Goal: Task Accomplishment & Management: Complete application form

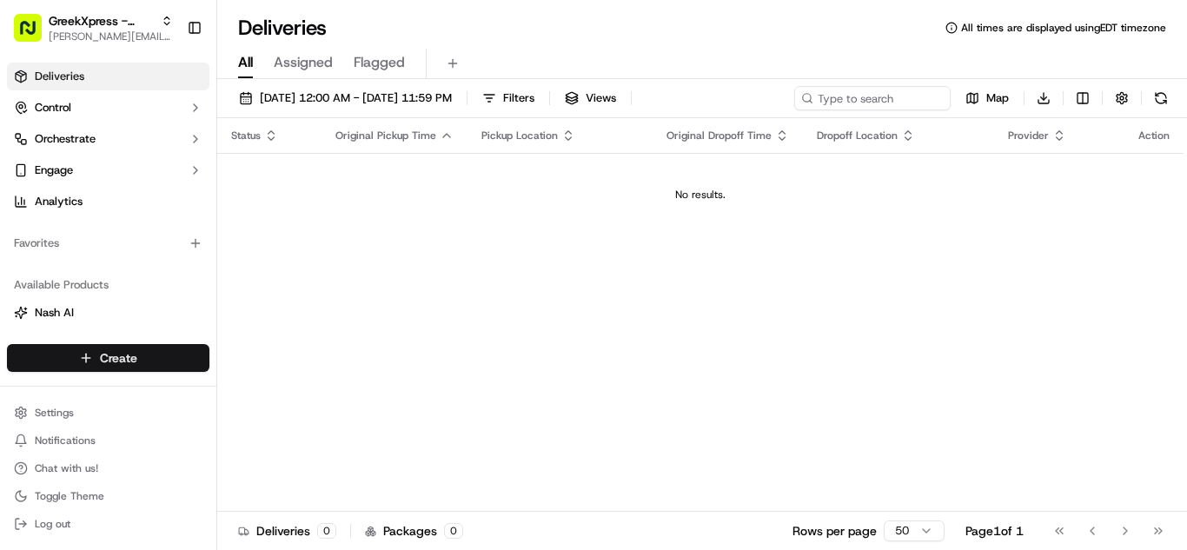
click at [151, 353] on html "GreekXpress - Plainview [EMAIL_ADDRESS][DOMAIN_NAME] Toggle Sidebar Deliveries …" at bounding box center [593, 275] width 1187 height 550
click at [298, 388] on link "Delivery" at bounding box center [314, 390] width 194 height 31
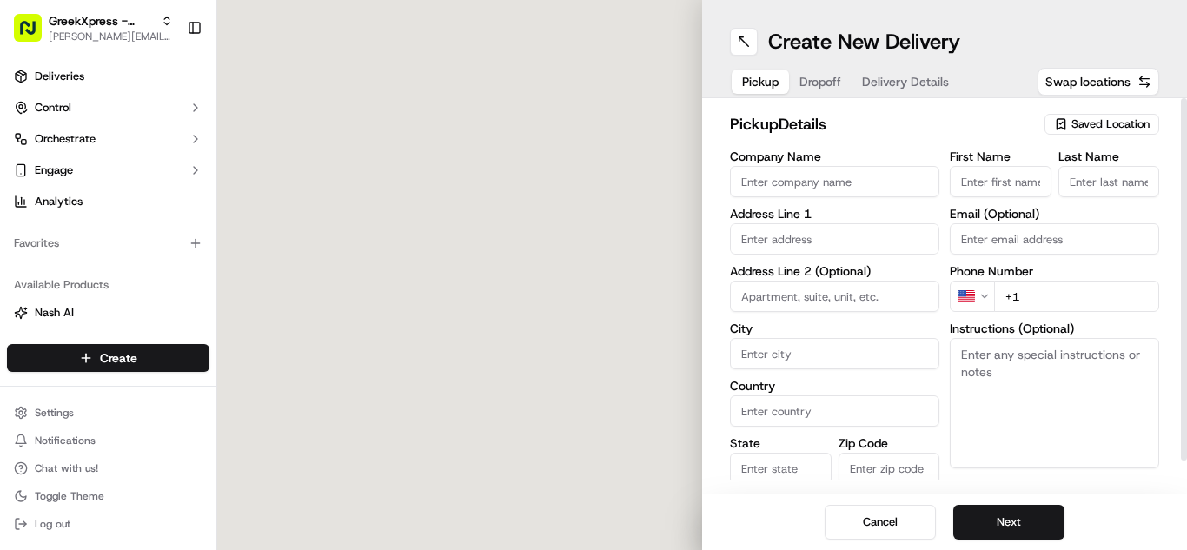
click at [1099, 122] on span "Saved Location" at bounding box center [1110, 124] width 78 height 16
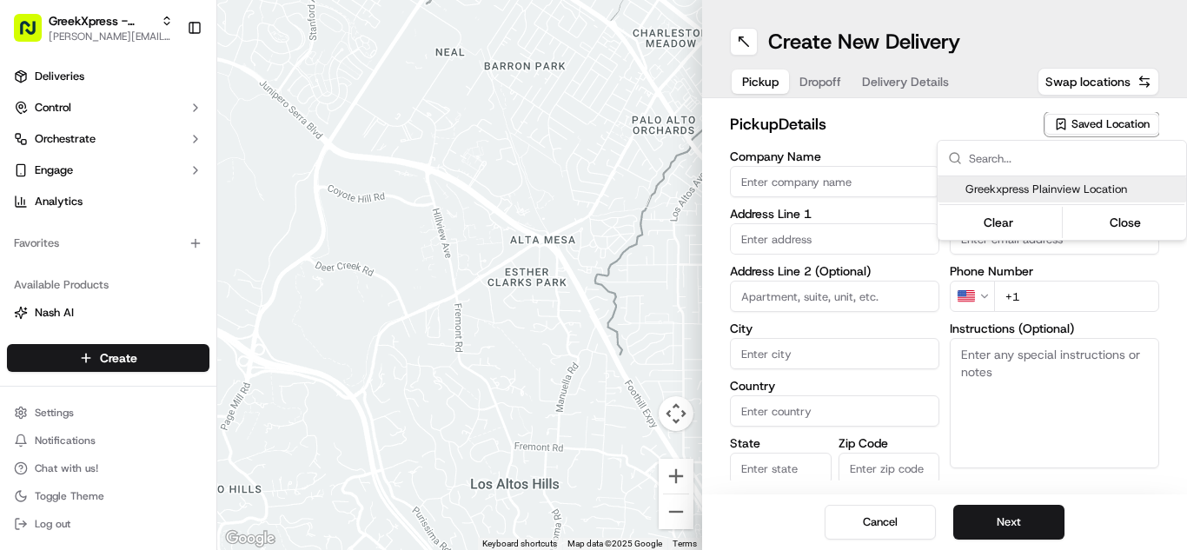
click at [1058, 192] on span "Greekxpress Plainview Location" at bounding box center [1072, 190] width 214 height 16
type input "Greekxpress Plainview Location"
type input "[STREET_ADDRESS]"
type input "Plainview"
type input "US"
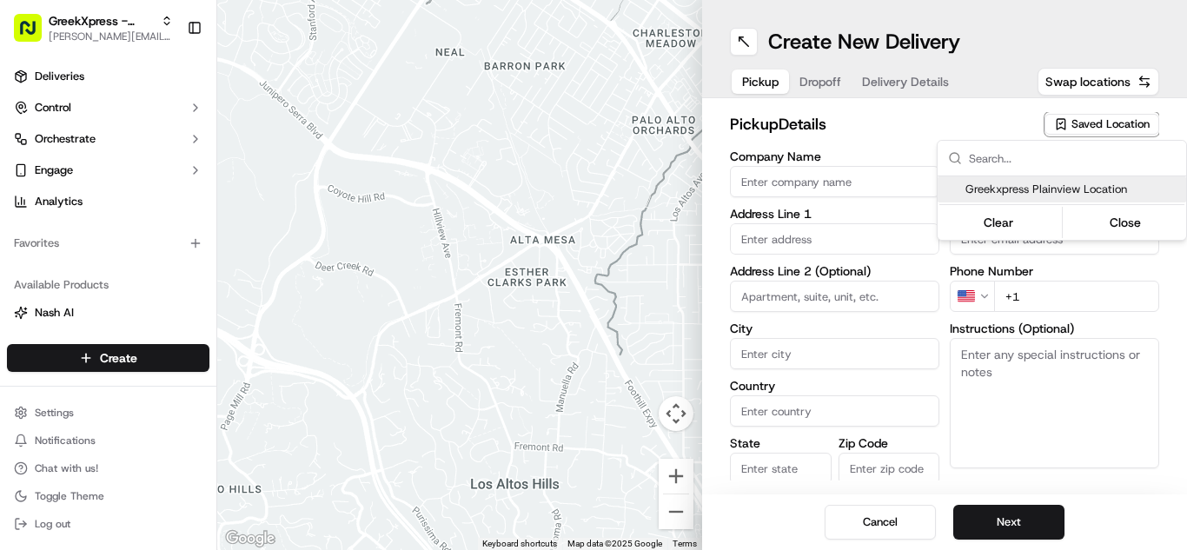
type input "NY"
type input "11803"
type input "Greek"
type input "Xpress"
type input "[PHONE_NUMBER]"
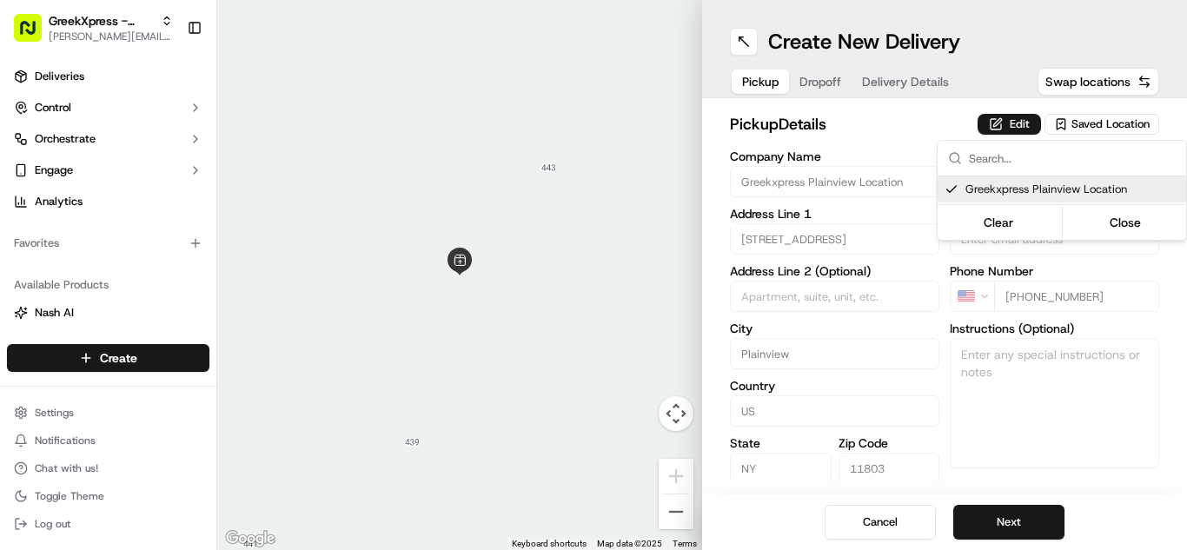
click at [1008, 521] on html "GreekXpress - Plainview [EMAIL_ADDRESS][DOMAIN_NAME] Toggle Sidebar Deliveries …" at bounding box center [593, 275] width 1187 height 550
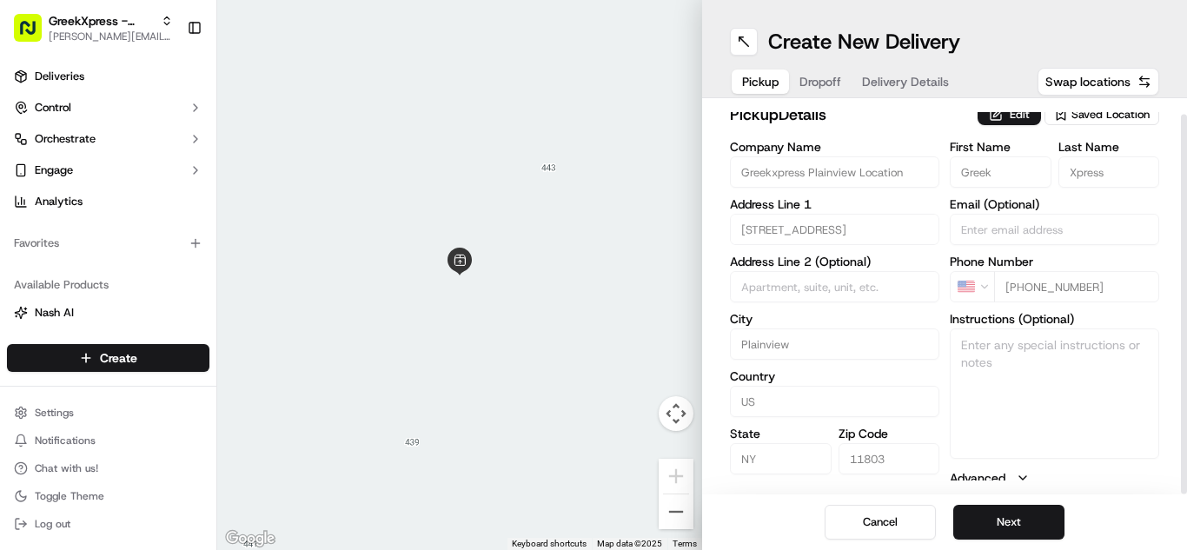
scroll to position [16, 0]
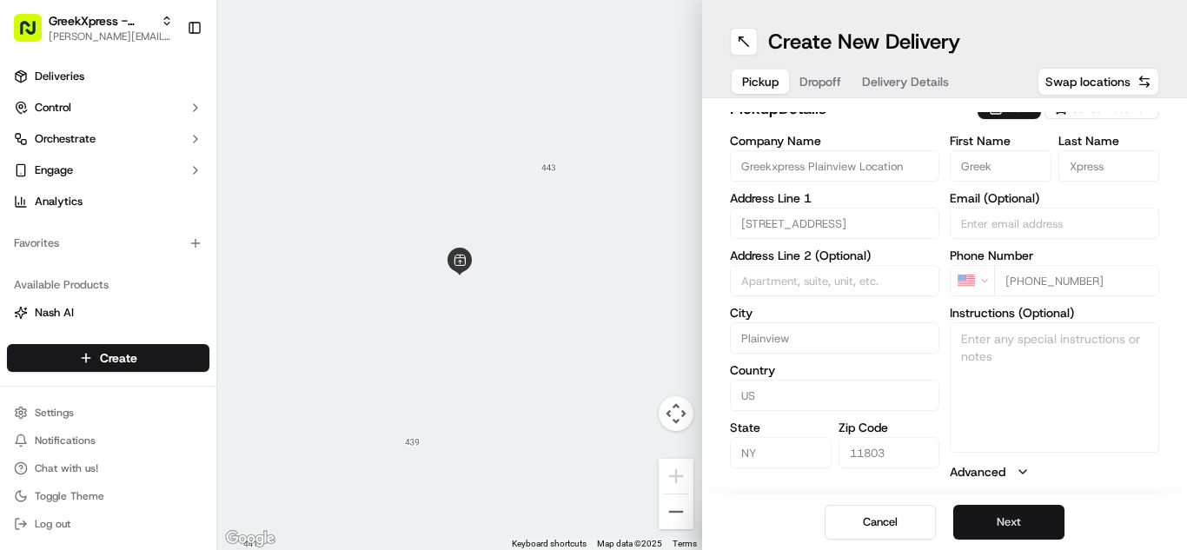
click at [1021, 515] on button "Next" at bounding box center [1008, 522] width 111 height 35
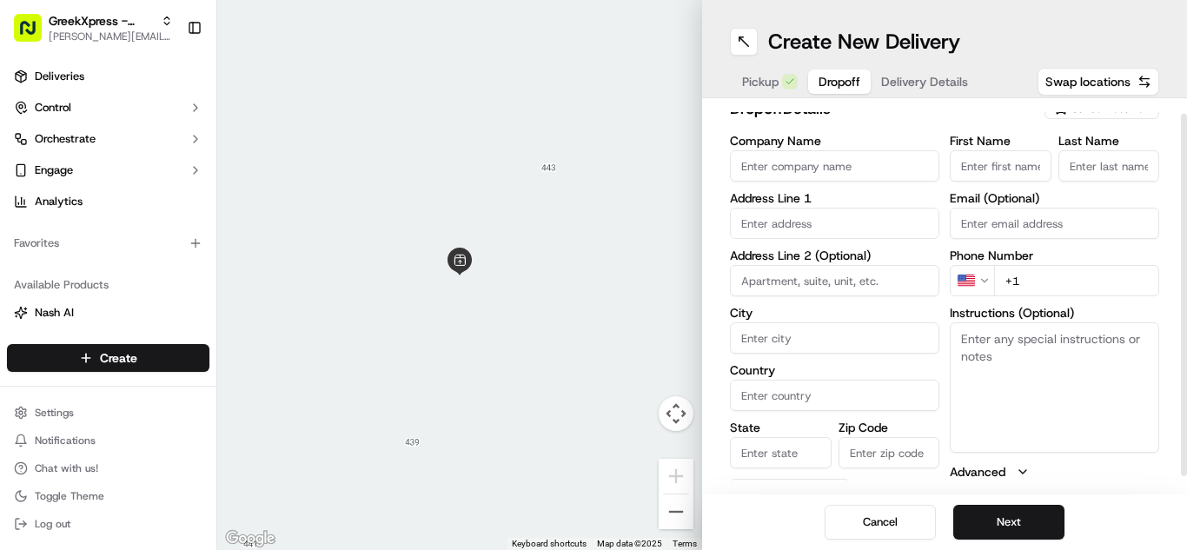
click at [985, 159] on input "First Name" at bounding box center [1001, 165] width 102 height 31
type input "[PERSON_NAME]"
click at [1116, 158] on input "Last Name" at bounding box center [1109, 165] width 102 height 31
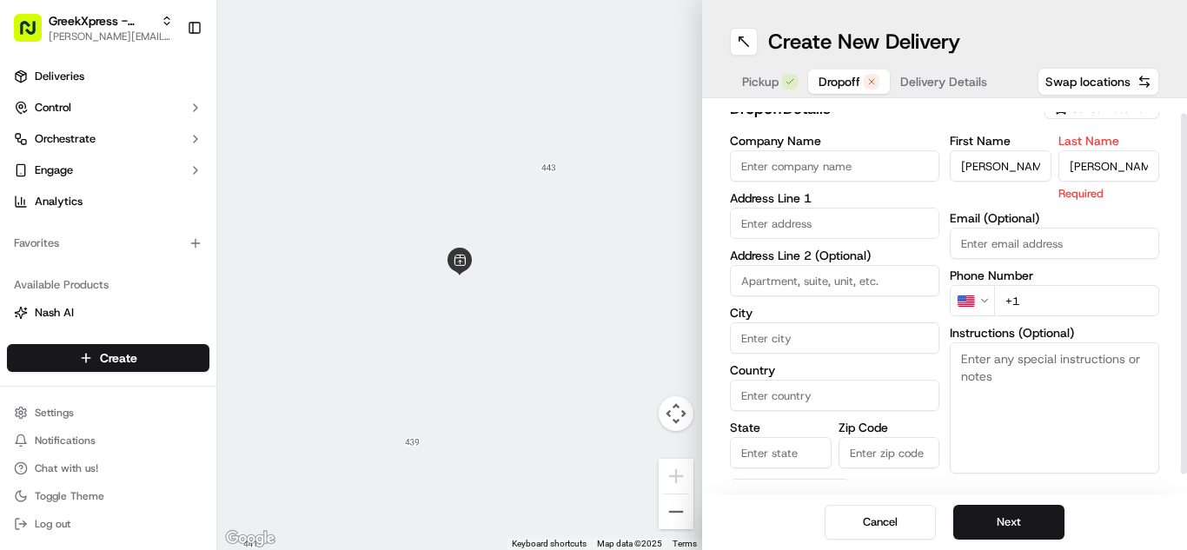
type input "[PERSON_NAME]"
click at [1058, 294] on input "+1" at bounding box center [1076, 300] width 165 height 31
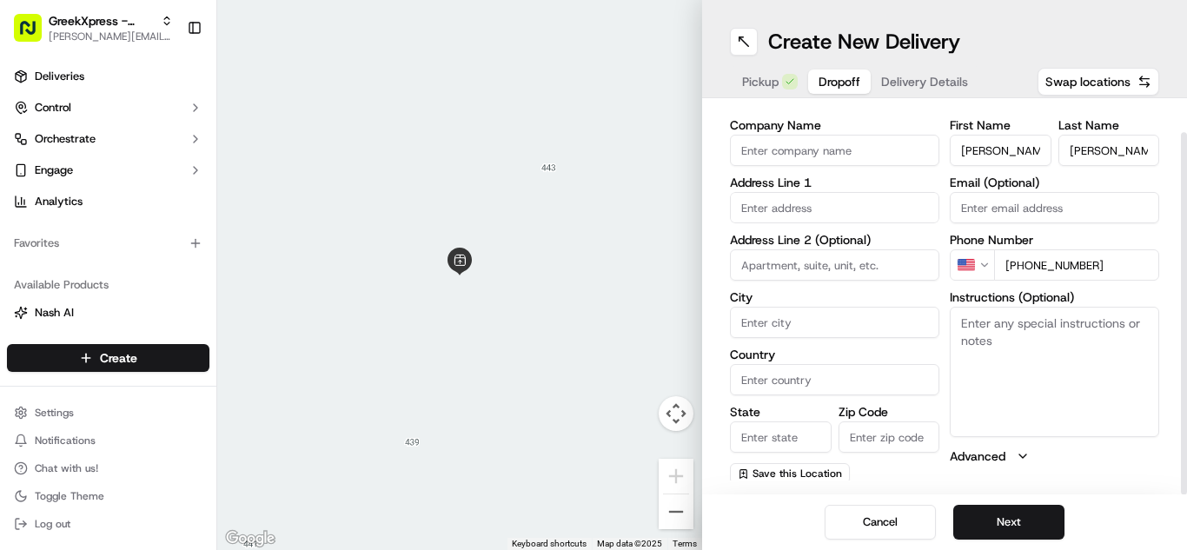
scroll to position [35, 0]
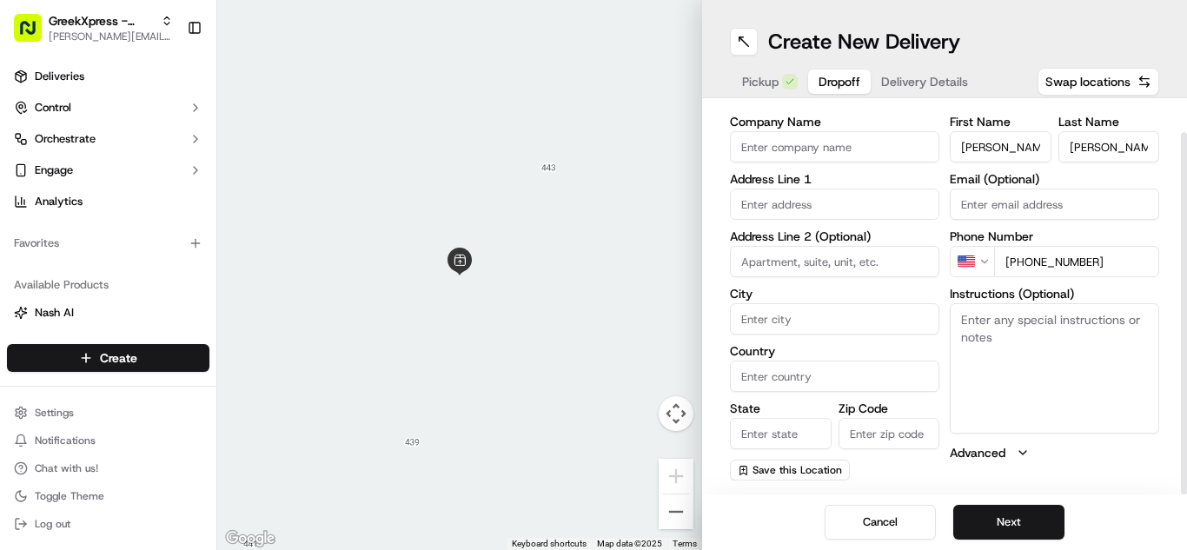
type input "[PHONE_NUMBER]"
click at [1028, 363] on textarea "Instructions (Optional)" at bounding box center [1054, 368] width 209 height 130
paste textarea "PLEASE DONT LEAVE FOOD OUTSIDE< HAND DIRECTLY TO CUSTOMER"
type textarea "PLEASE DONT LEAVE FOOD OUTSIDE< HAND DIRECTLY TO CUSTOMER"
click at [835, 208] on input "text" at bounding box center [834, 204] width 209 height 31
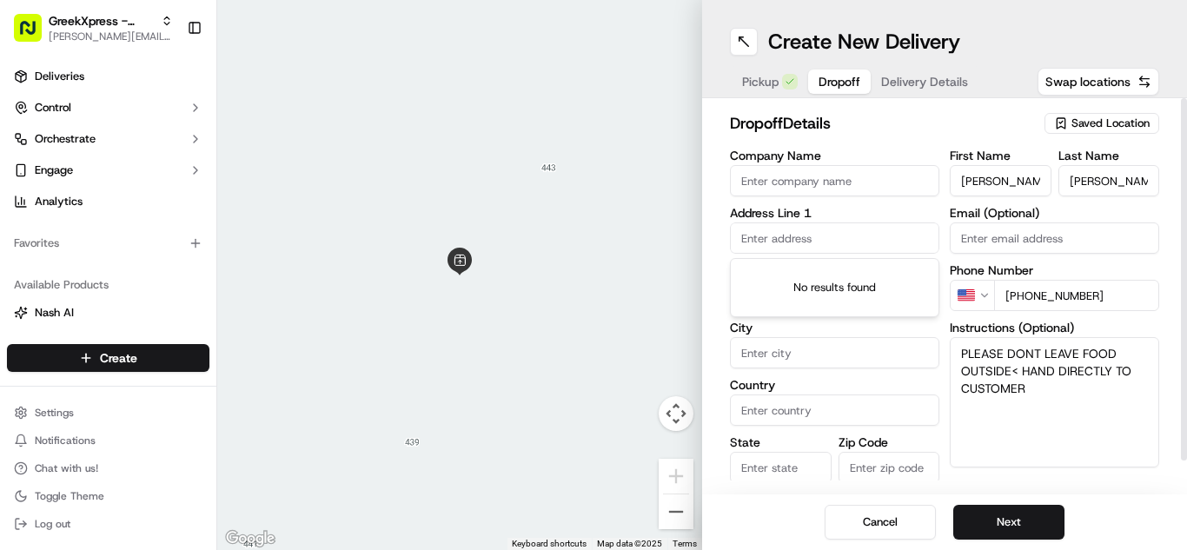
scroll to position [0, 0]
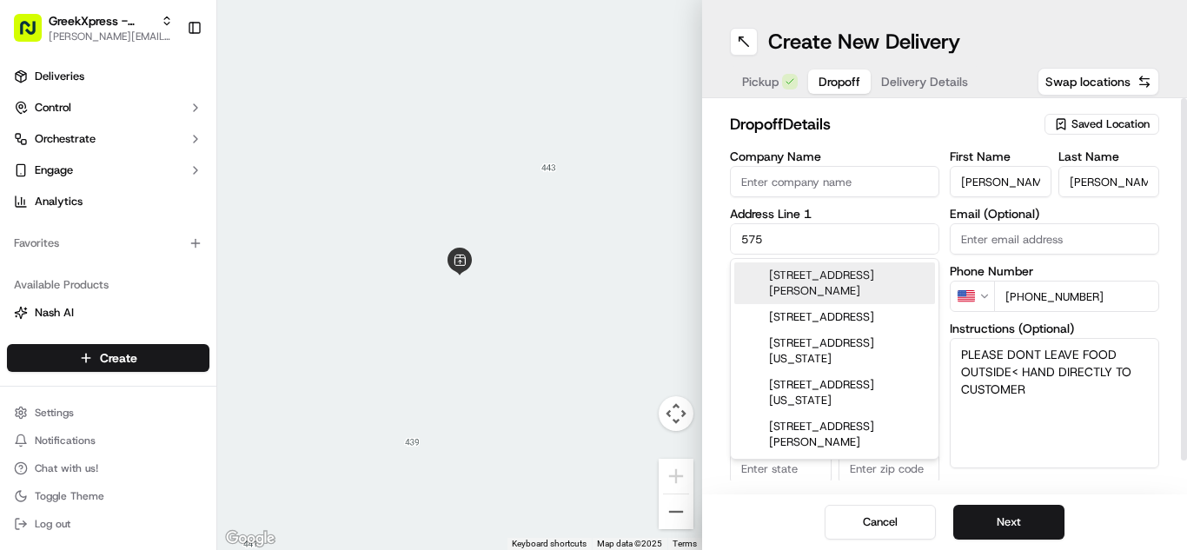
click at [842, 280] on div "[STREET_ADDRESS][PERSON_NAME]" at bounding box center [834, 283] width 201 height 42
type input "[STREET_ADDRESS][PERSON_NAME]"
type input "Syosset"
type input "[GEOGRAPHIC_DATA]"
type input "NY"
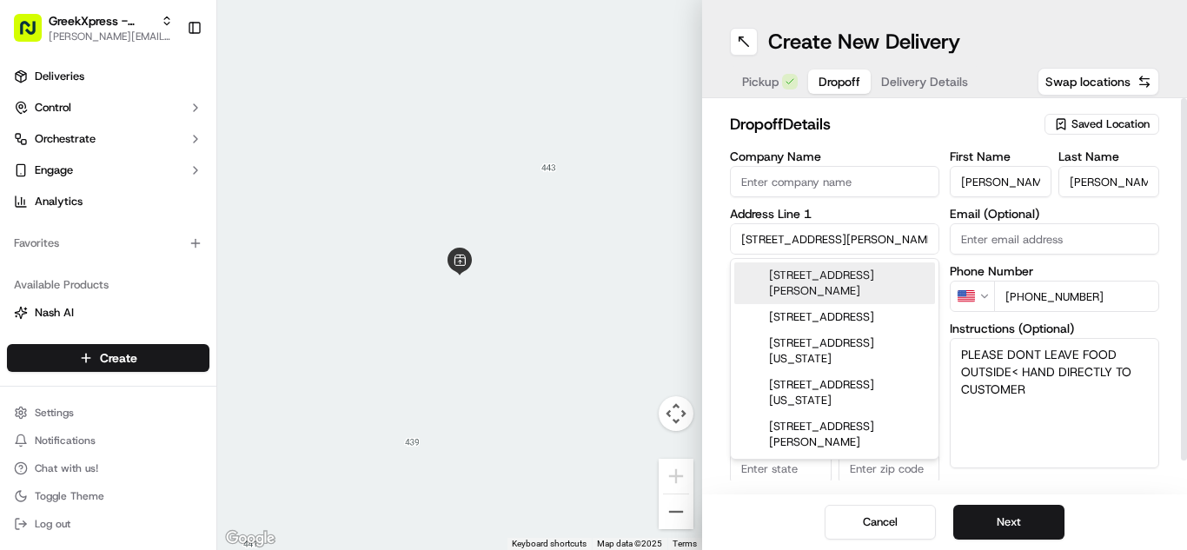
type input "11791"
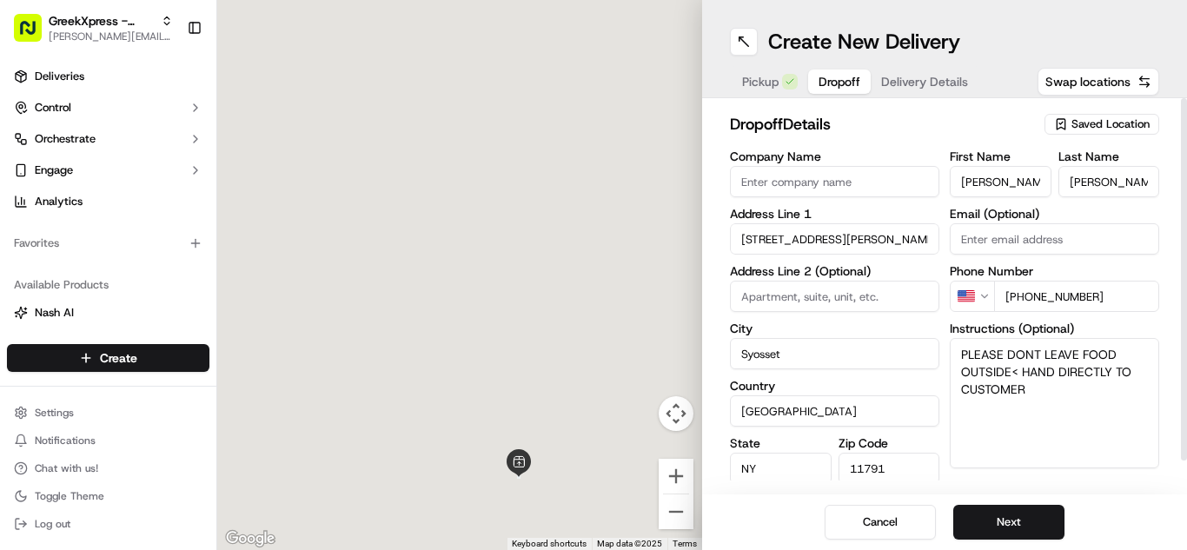
type input "[STREET_ADDRESS][PERSON_NAME]"
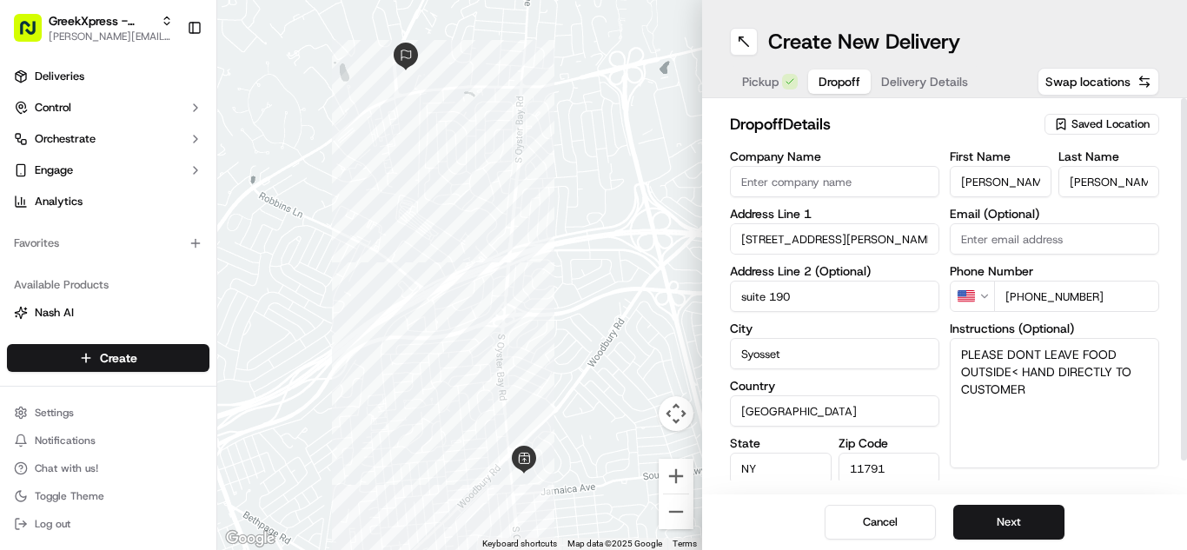
type input "suite 190"
click at [1077, 413] on textarea "PLEASE DONT LEAVE FOOD OUTSIDE< HAND DIRECTLY TO CUSTOMER" at bounding box center [1054, 403] width 209 height 130
click at [1135, 297] on input "[PHONE_NUMBER]" at bounding box center [1076, 296] width 165 height 31
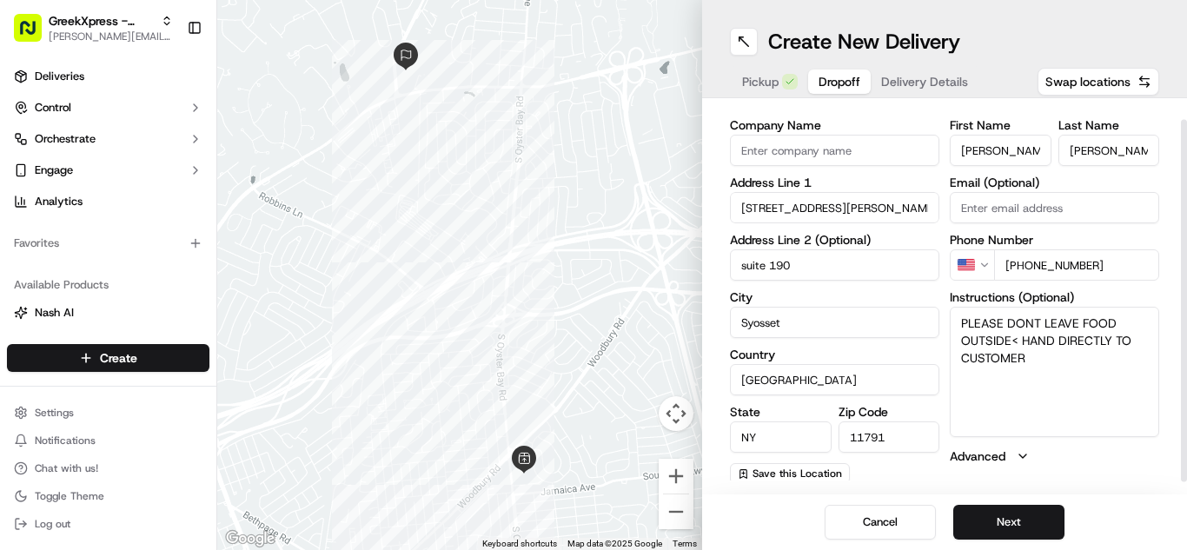
scroll to position [35, 0]
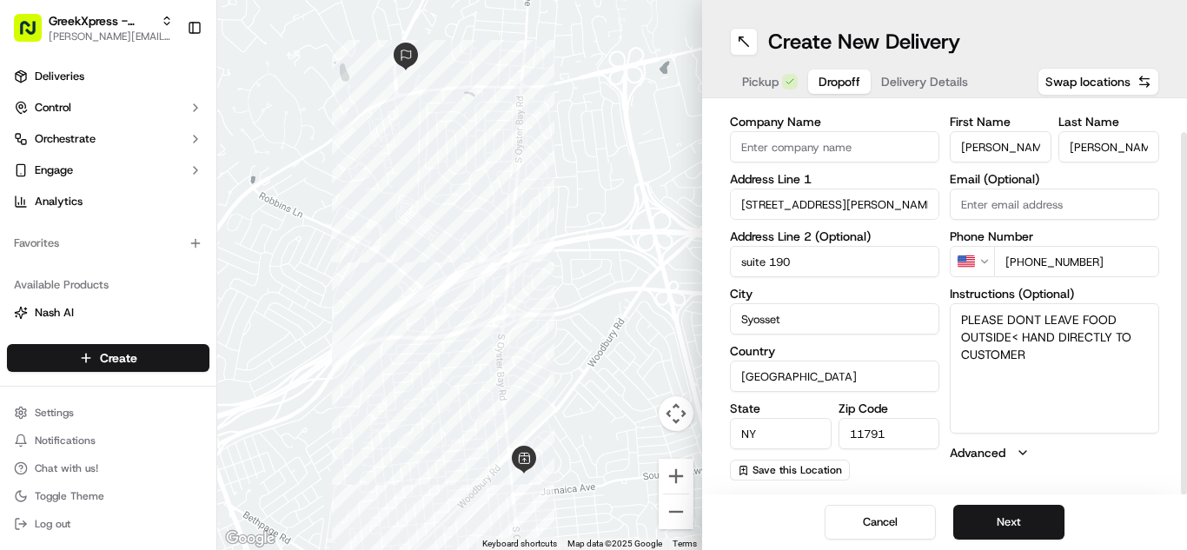
click at [991, 375] on textarea "PLEASE DONT LEAVE FOOD OUTSIDE< HAND DIRECTLY TO CUSTOMER" at bounding box center [1054, 368] width 209 height 130
click at [1051, 370] on textarea "PLEASE DONT LEAVE FOOD OUTSIDE< HAND DIRECTLY TO CUSTOMER" at bounding box center [1054, 368] width 209 height 130
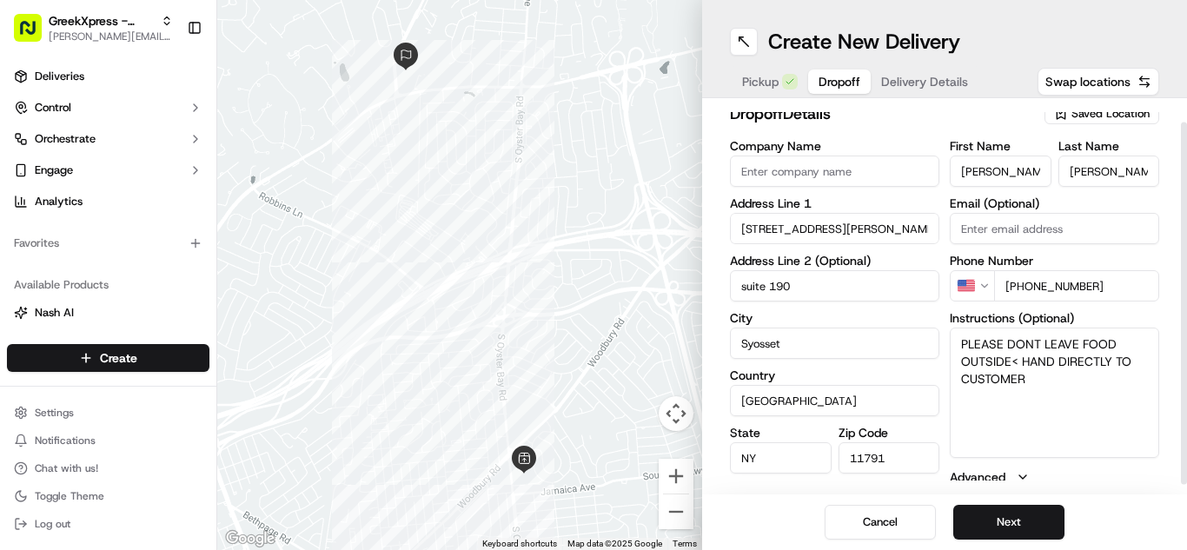
scroll to position [8, 0]
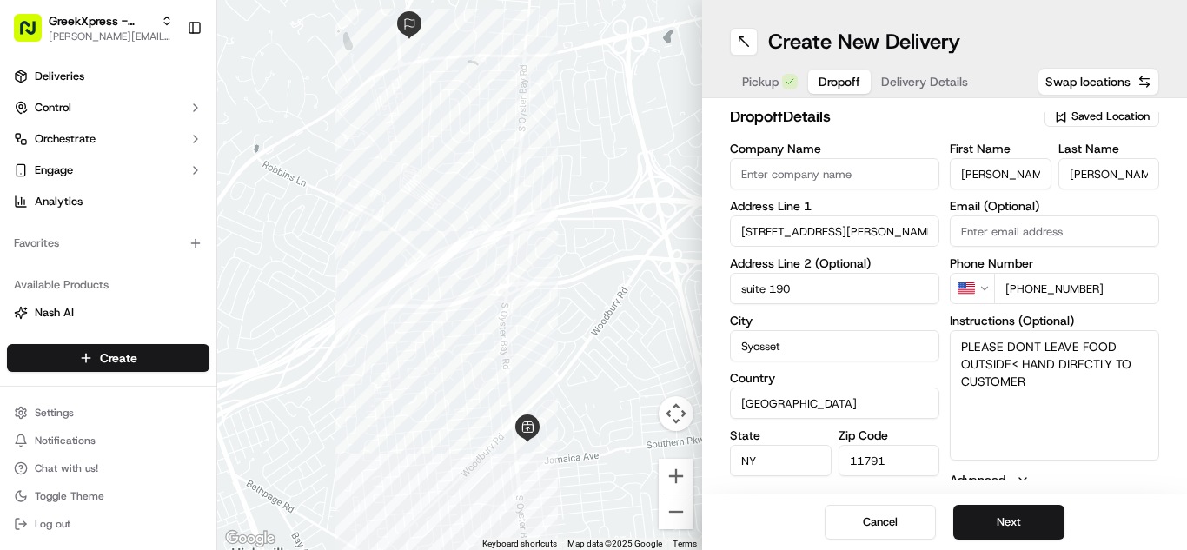
drag, startPoint x: 589, startPoint y: 338, endPoint x: 594, endPoint y: 295, distance: 43.8
click at [594, 295] on div at bounding box center [459, 275] width 485 height 550
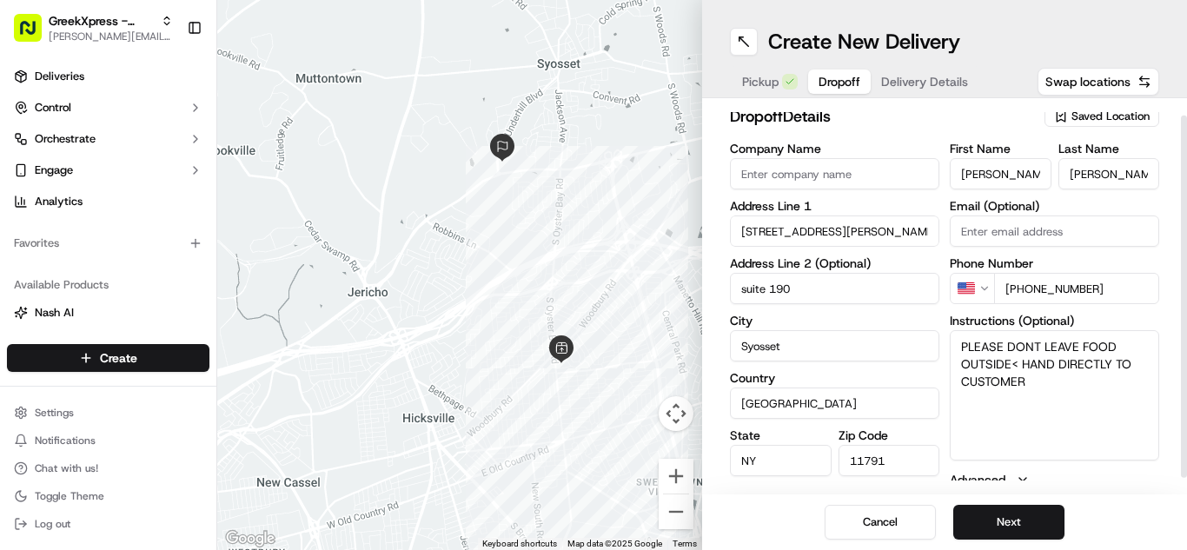
scroll to position [0, 0]
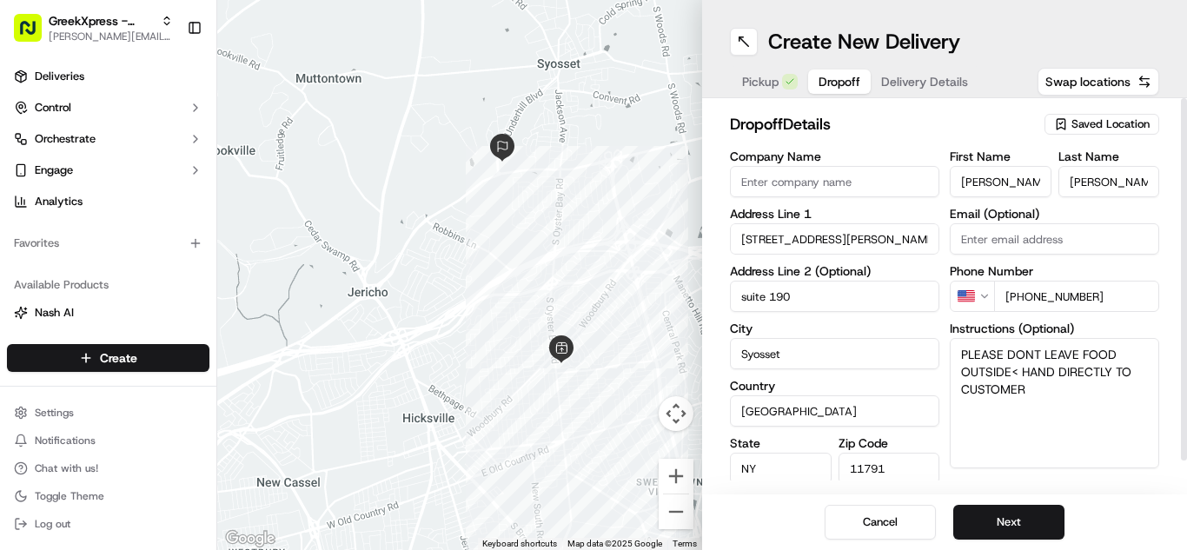
click at [1114, 291] on input "[PHONE_NUMBER]" at bounding box center [1076, 296] width 165 height 31
type input "[PHONE_NUMBER]"
click at [1097, 440] on textarea "PLEASE DONT LEAVE FOOD OUTSIDE< HAND DIRECTLY TO CUSTOMER" at bounding box center [1054, 403] width 209 height 130
type textarea "PLEASE DONT LEAVE FOOD OUTSIDE< HAND DIRECTLY TO CUSTOMER 9299963970"
click at [992, 514] on button "Next" at bounding box center [1008, 522] width 111 height 35
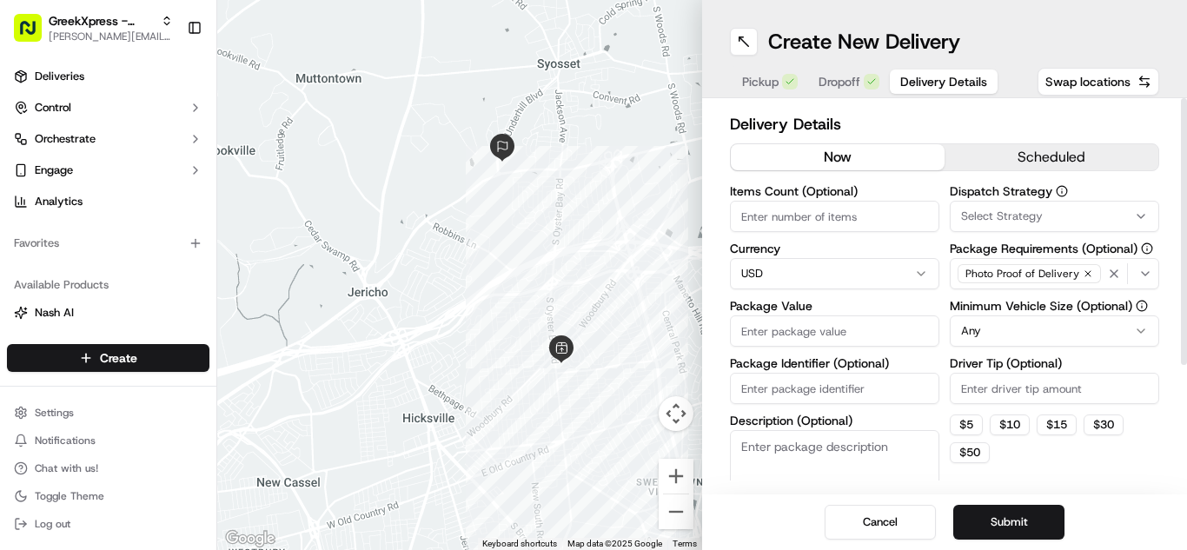
click at [816, 322] on input "Package Value" at bounding box center [834, 330] width 209 height 31
type input "545"
click at [1014, 426] on button "$ 10" at bounding box center [1010, 425] width 40 height 21
click at [1013, 384] on input "10" at bounding box center [1054, 388] width 209 height 31
type input "12"
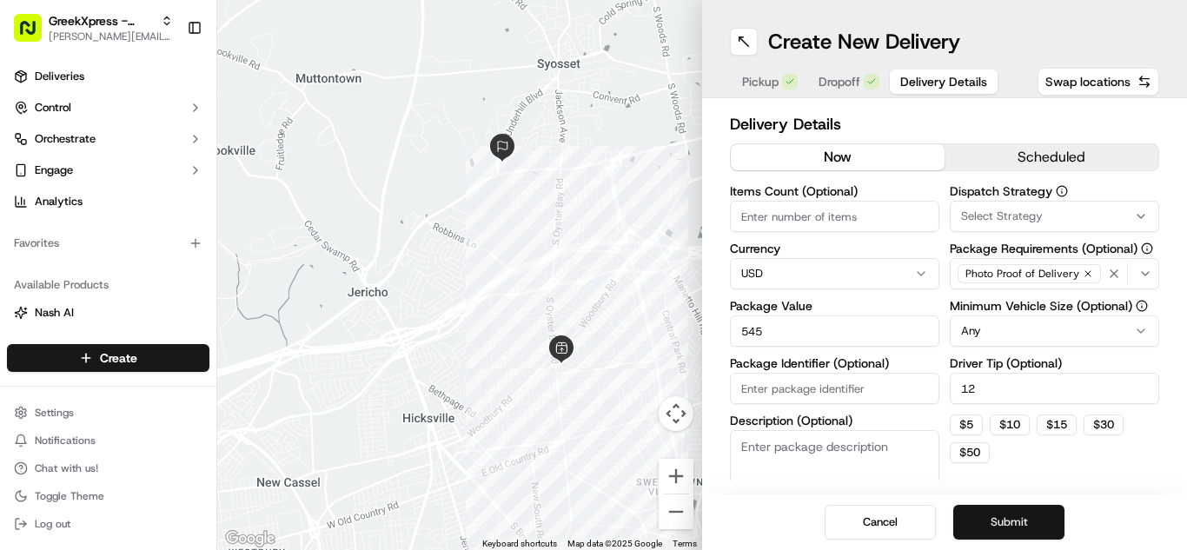
click at [1032, 519] on button "Submit" at bounding box center [1008, 522] width 111 height 35
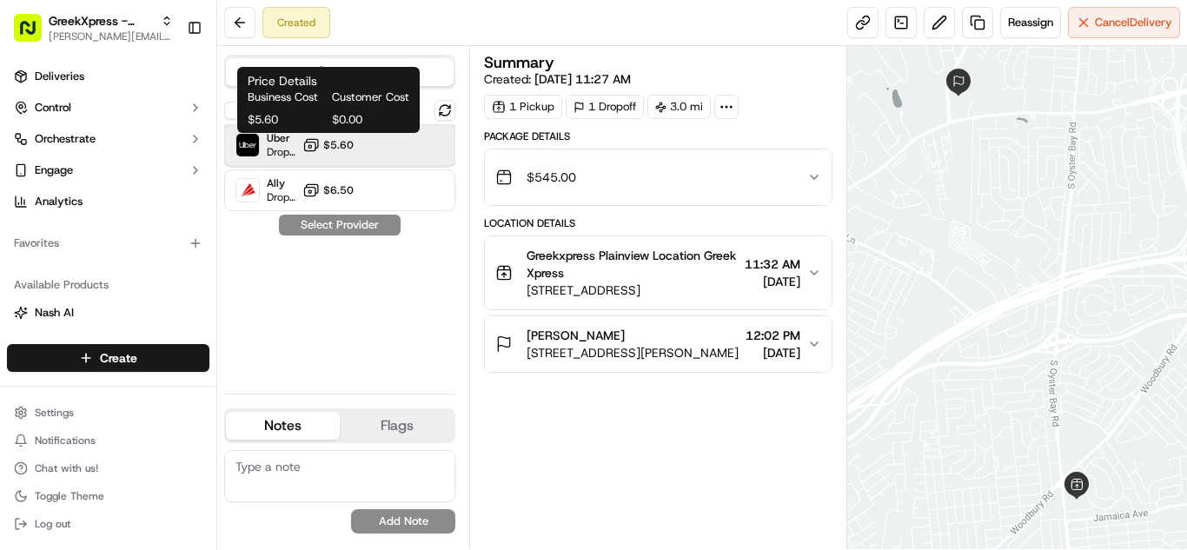
click at [354, 143] on div "Uber Dropoff ETA 24 minutes $5.60" at bounding box center [339, 145] width 231 height 42
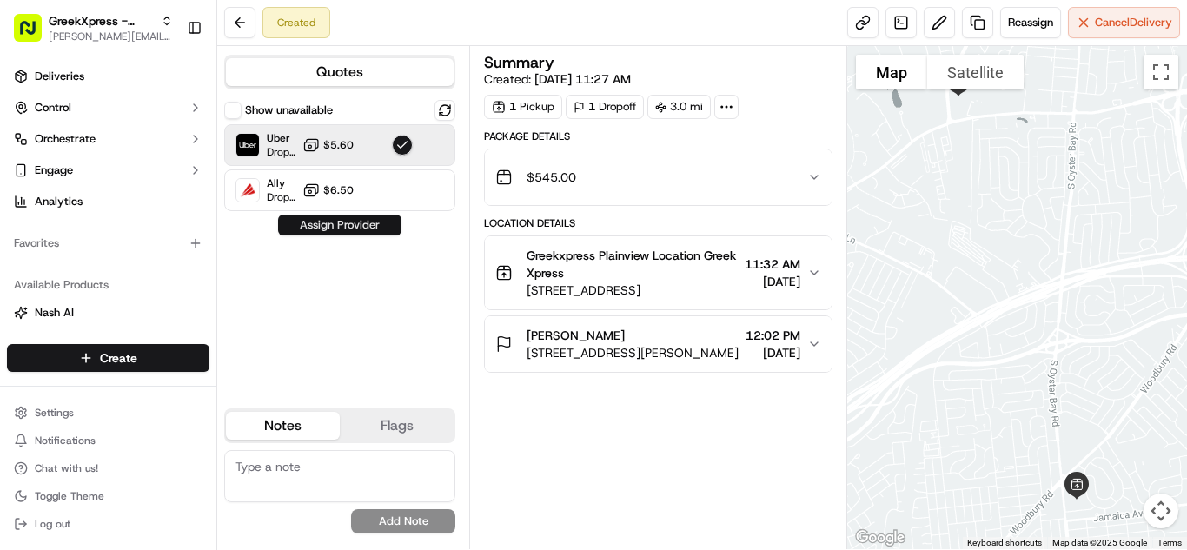
click at [343, 227] on button "Assign Provider" at bounding box center [339, 225] width 123 height 21
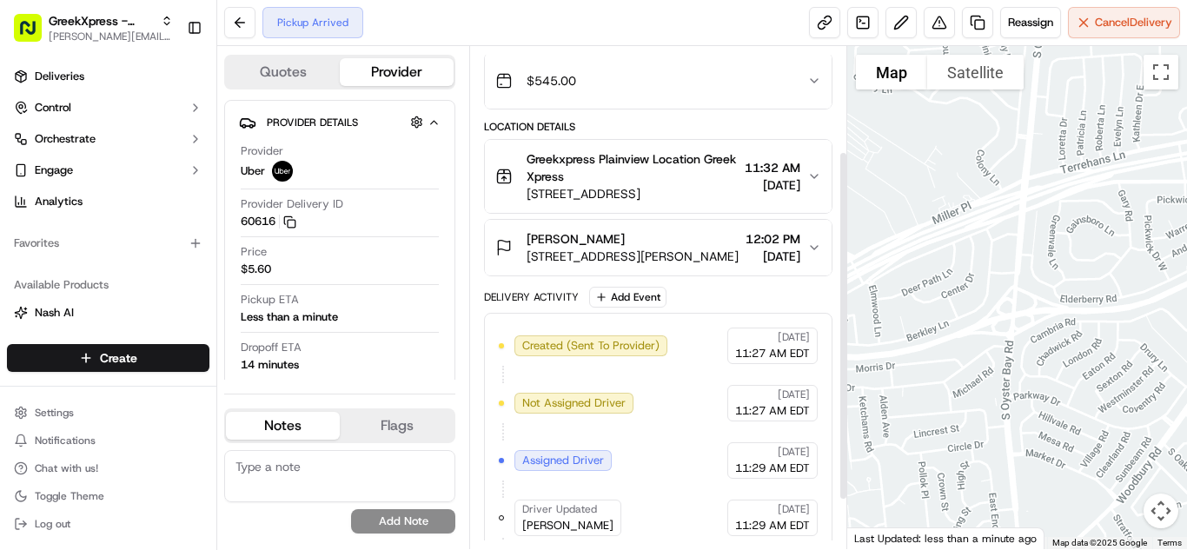
scroll to position [150, 0]
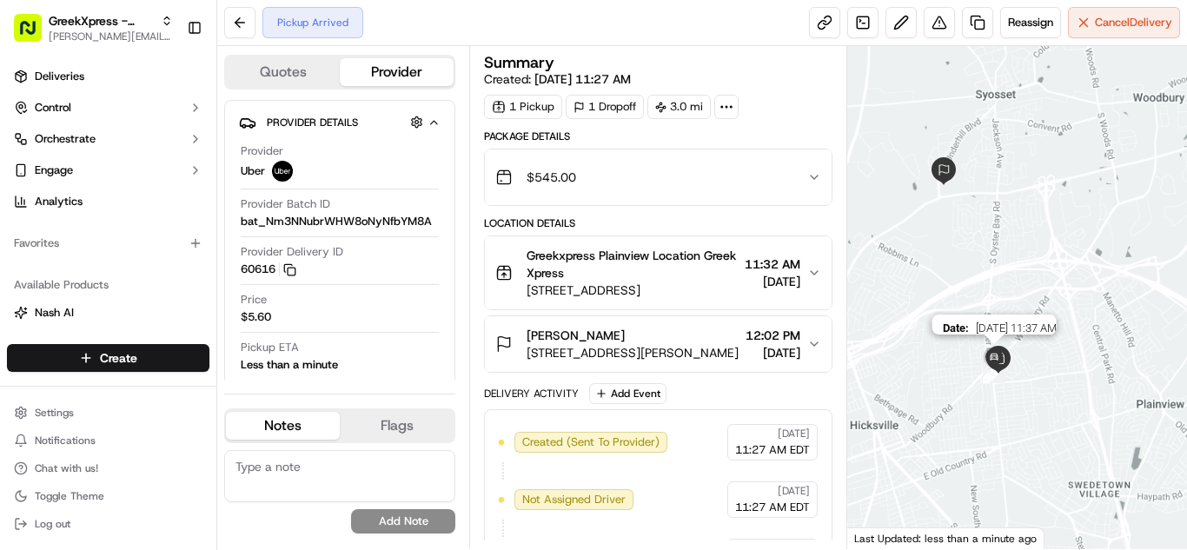
drag, startPoint x: 1049, startPoint y: 242, endPoint x: 1036, endPoint y: 178, distance: 65.6
click at [1036, 182] on div "Date : 09/16/2025 11:37 AM" at bounding box center [1017, 297] width 340 height 503
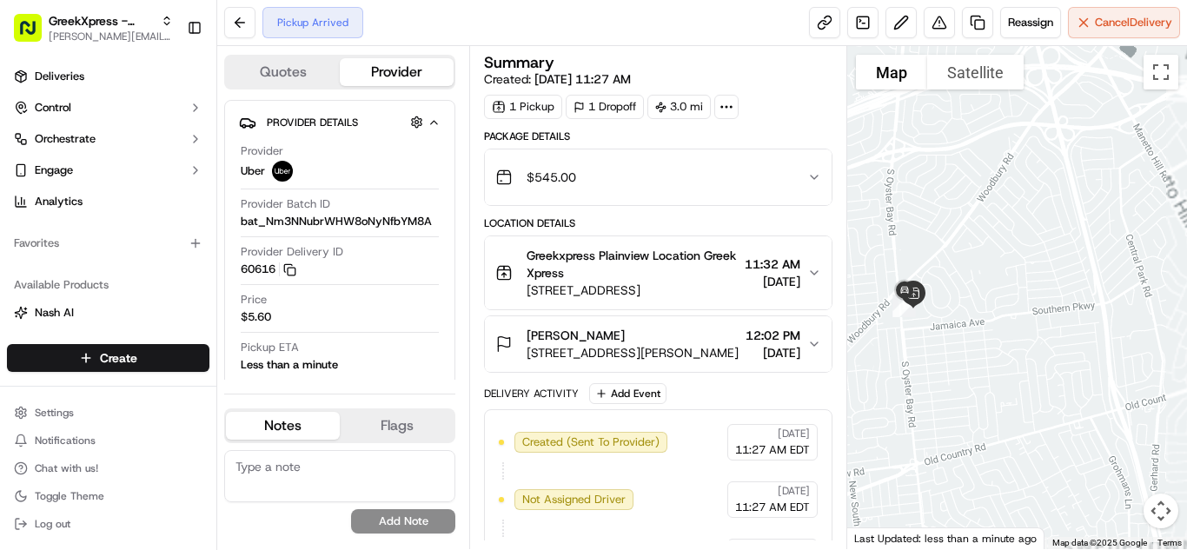
drag, startPoint x: 1063, startPoint y: 294, endPoint x: 1055, endPoint y: 229, distance: 65.6
click at [1059, 207] on div at bounding box center [1017, 297] width 340 height 503
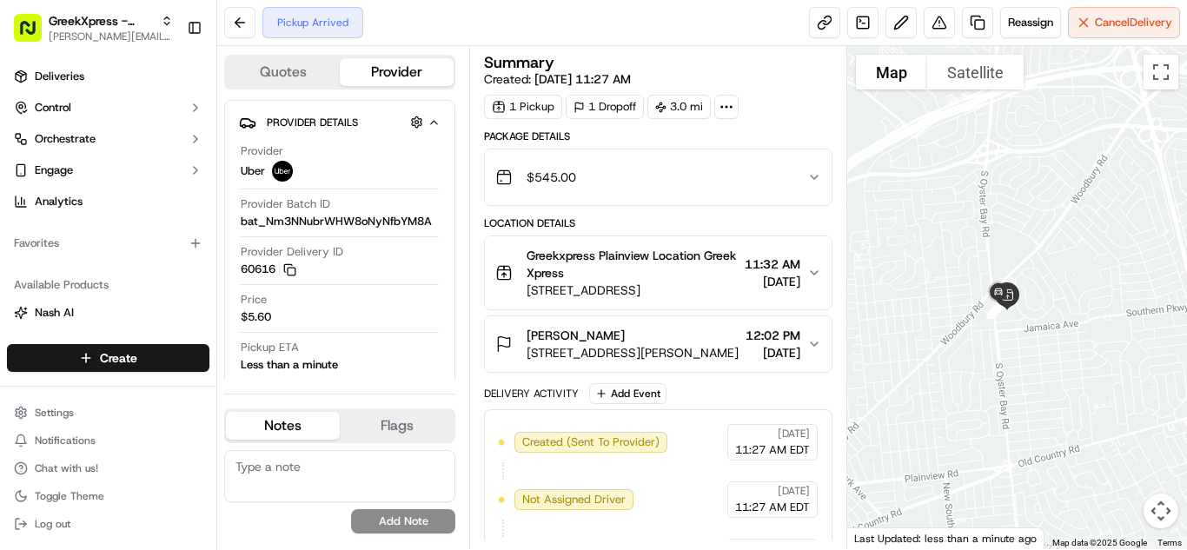
drag, startPoint x: 1028, startPoint y: 269, endPoint x: 1107, endPoint y: 322, distance: 94.7
click at [1154, 337] on div at bounding box center [1017, 297] width 340 height 503
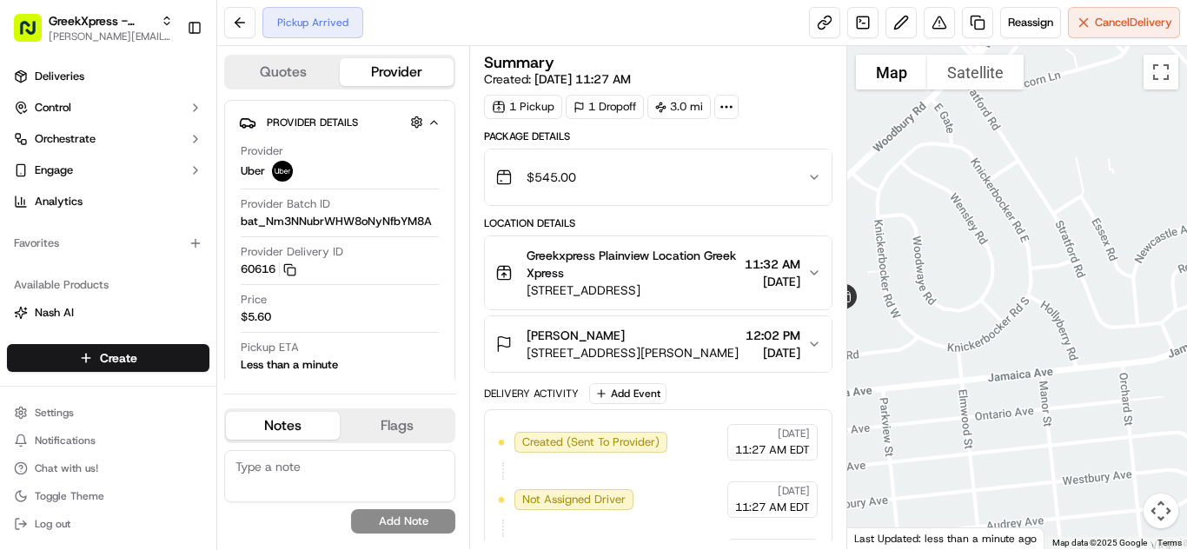
drag, startPoint x: 1000, startPoint y: 315, endPoint x: 1108, endPoint y: 291, distance: 110.3
click at [1107, 291] on div at bounding box center [1017, 297] width 340 height 503
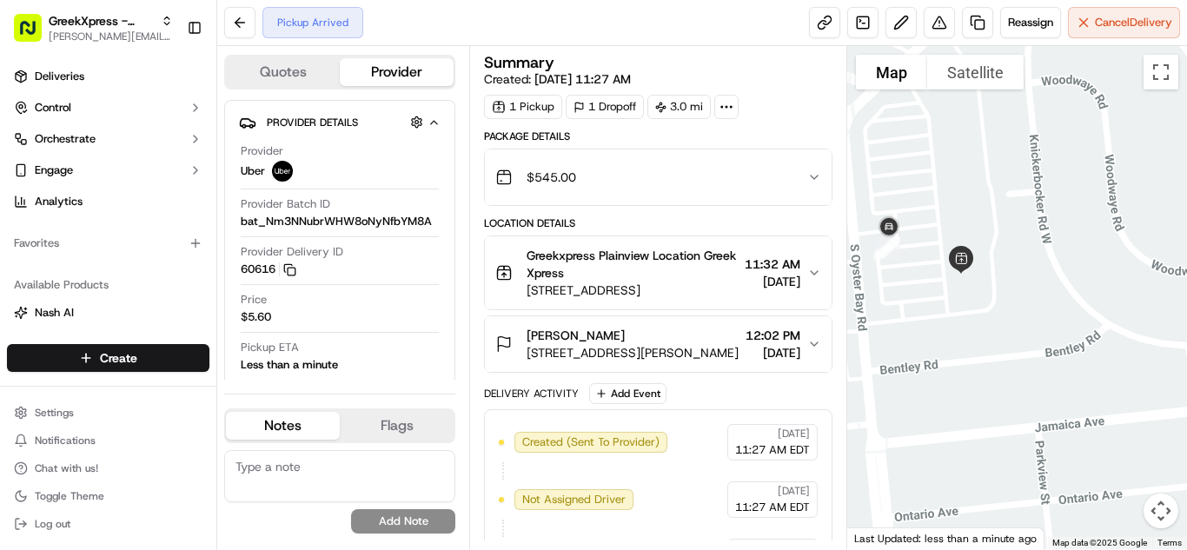
drag, startPoint x: 985, startPoint y: 320, endPoint x: 1103, endPoint y: 317, distance: 117.3
click at [1106, 325] on div at bounding box center [1017, 297] width 340 height 503
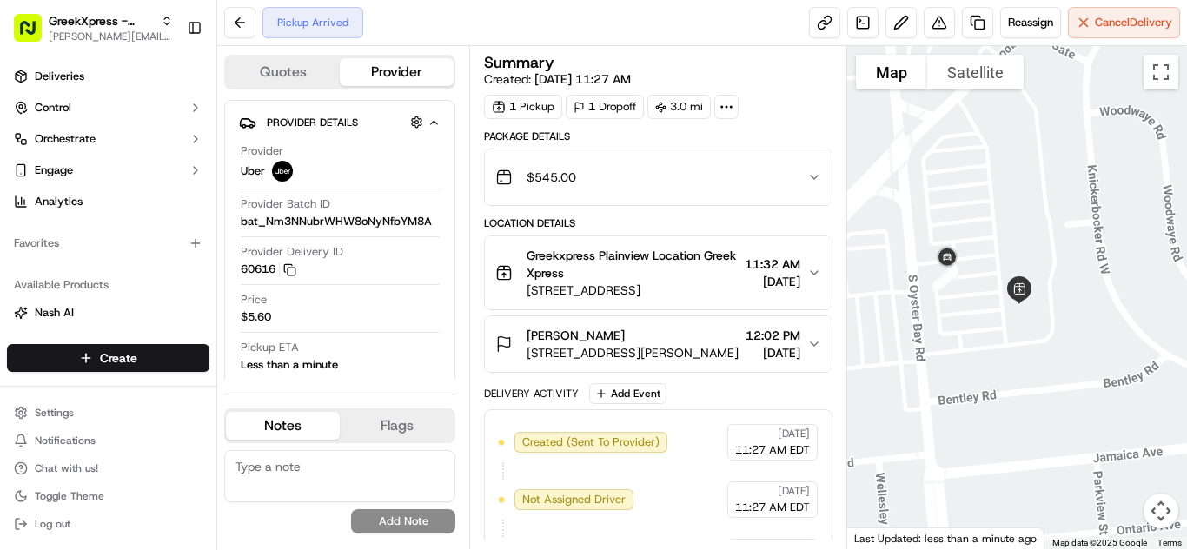
drag, startPoint x: 918, startPoint y: 317, endPoint x: 965, endPoint y: 352, distance: 58.4
click at [964, 352] on div at bounding box center [1017, 297] width 340 height 503
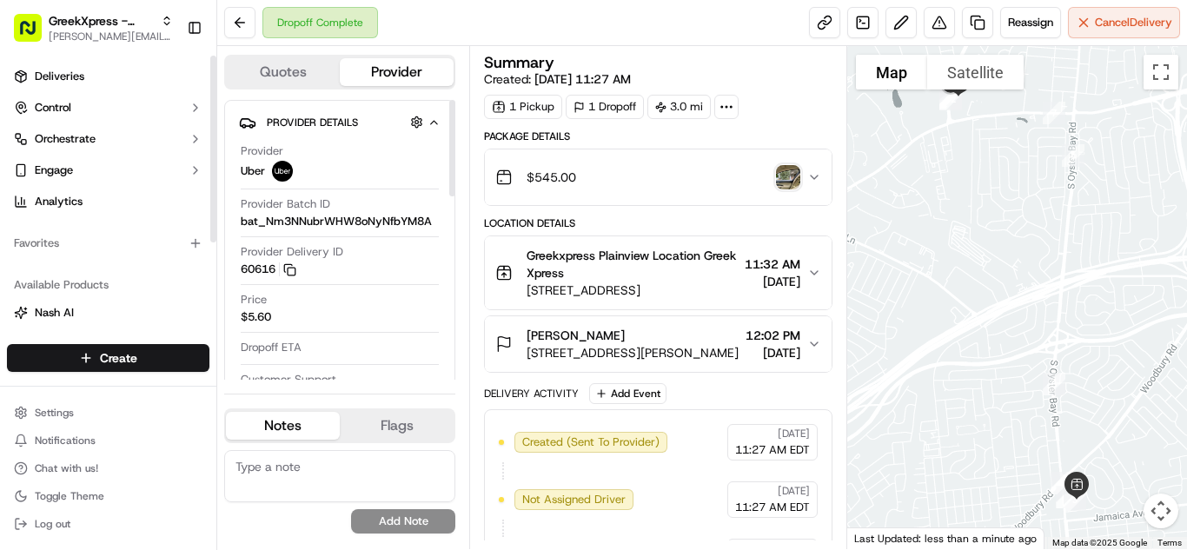
click at [198, 357] on html "GreekXpress - Plainview alex@greekxpress.com Toggle Sidebar Deliveries Control …" at bounding box center [593, 275] width 1187 height 550
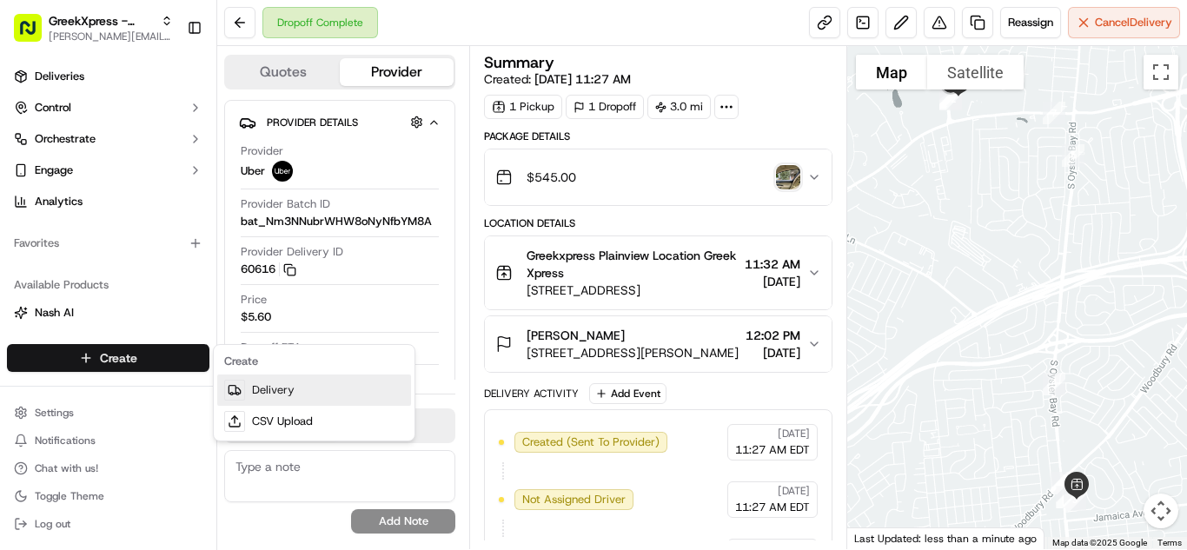
click at [329, 378] on link "Delivery" at bounding box center [314, 390] width 194 height 31
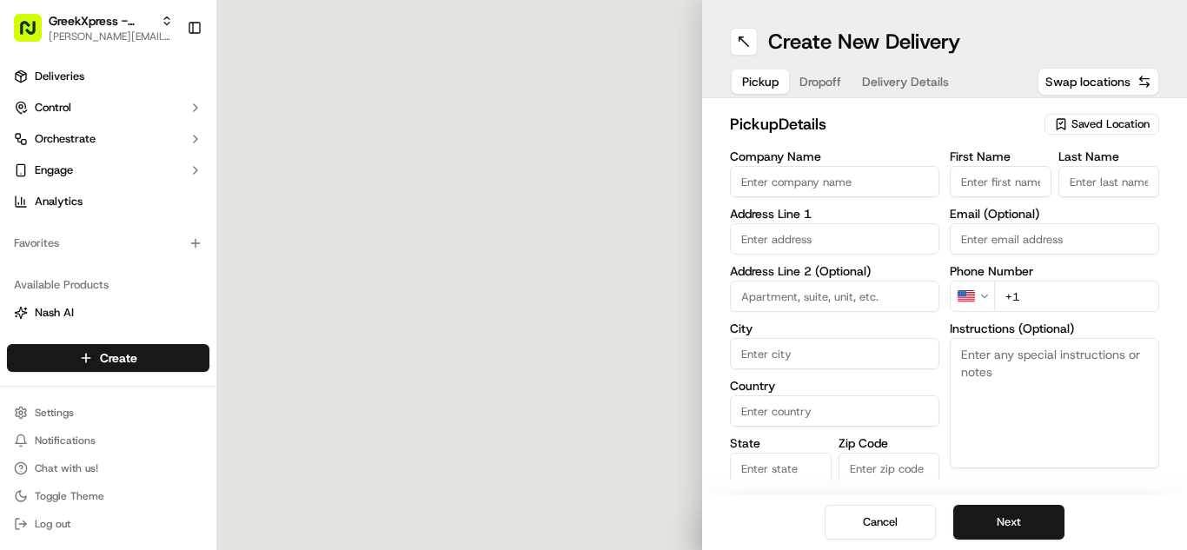
click at [1110, 118] on span "Saved Location" at bounding box center [1110, 124] width 78 height 16
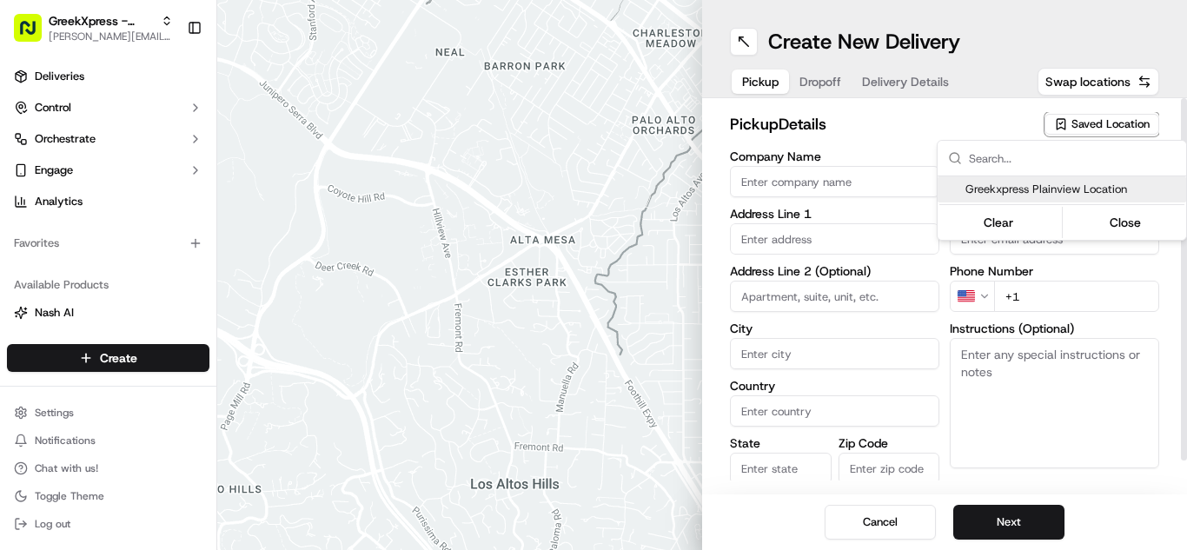
drag, startPoint x: 1106, startPoint y: 189, endPoint x: 1149, endPoint y: 228, distance: 57.2
click at [1106, 189] on span "Greekxpress Plainview Location" at bounding box center [1072, 190] width 214 height 16
click at [1149, 228] on div "Clear Close" at bounding box center [1061, 222] width 245 height 31
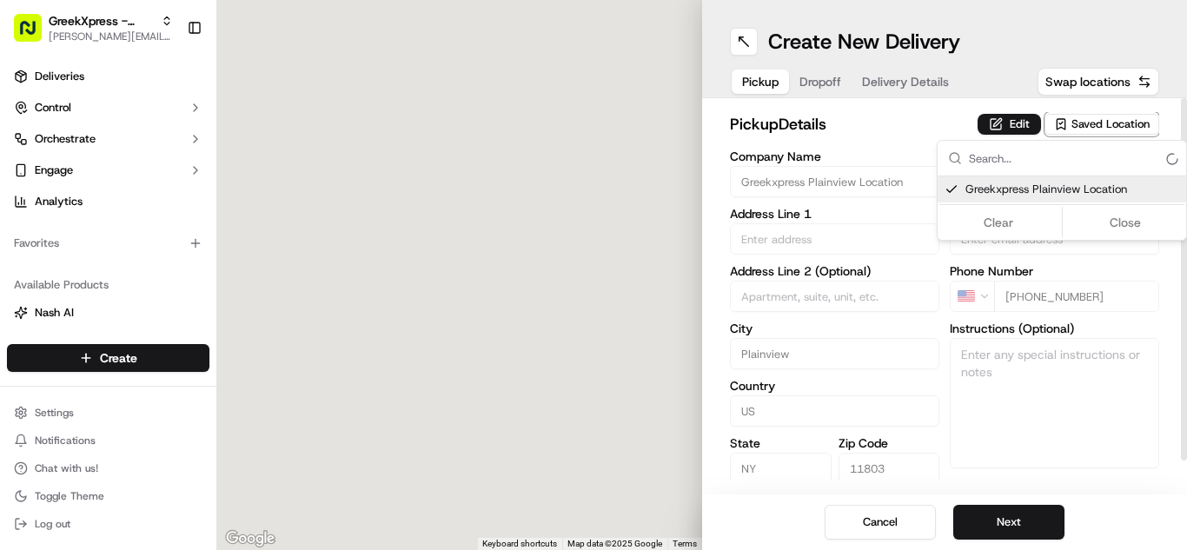
type input "Greekxpress Plainview Location"
type input "Plainview"
type input "US"
type input "NY"
type input "11803"
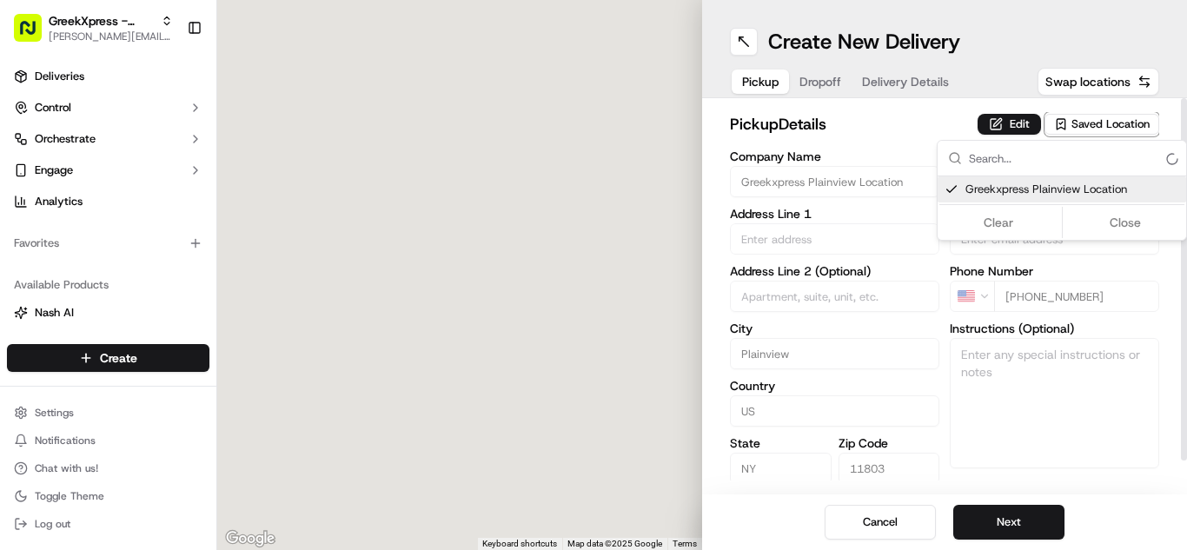
type input "Greek"
type input "Xpress"
type input "[PHONE_NUMBER]"
type input "[STREET_ADDRESS]"
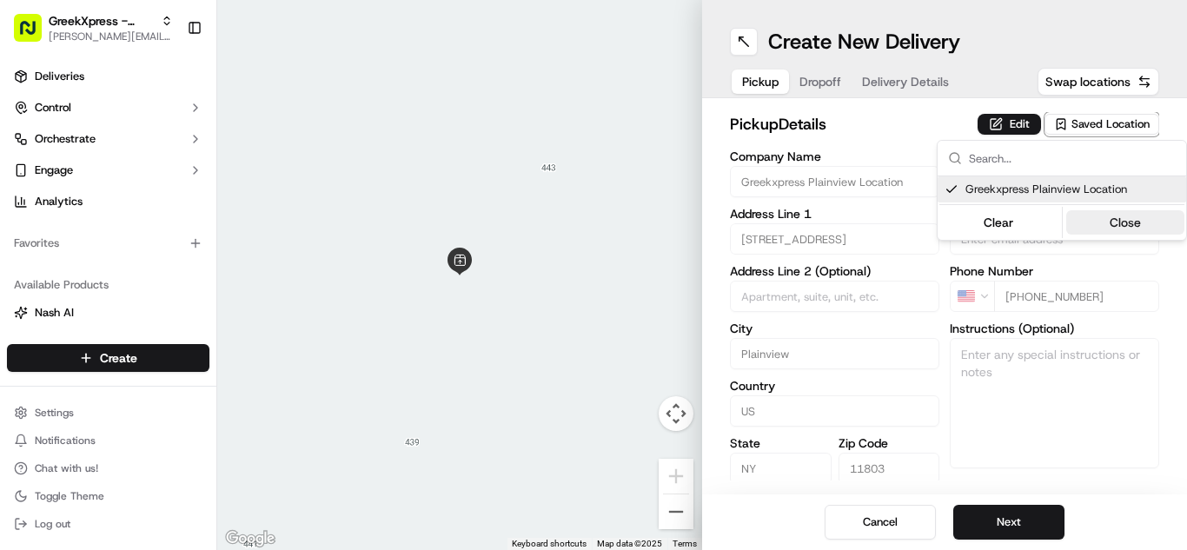
click at [1123, 230] on button "Close" at bounding box center [1125, 222] width 119 height 24
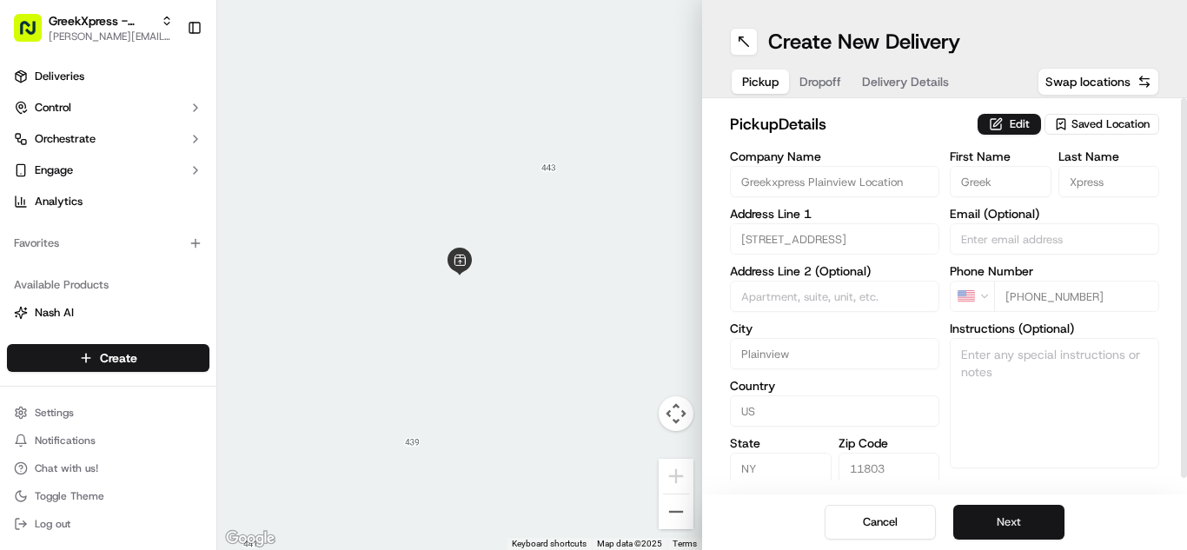
click at [994, 521] on button "Next" at bounding box center [1008, 522] width 111 height 35
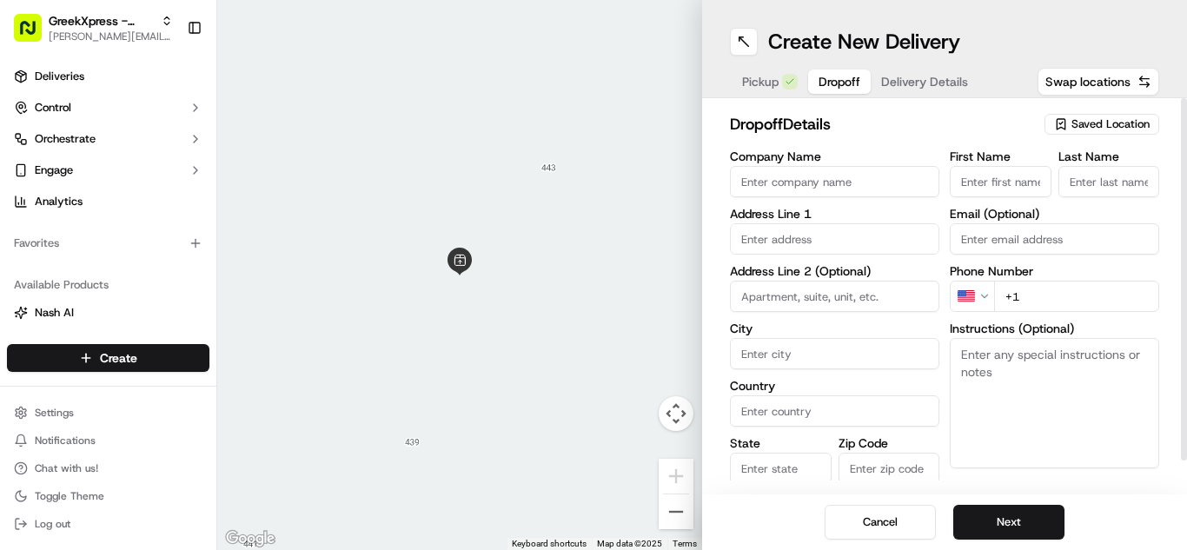
click at [1028, 381] on textarea "Instructions (Optional)" at bounding box center [1054, 403] width 209 height 130
paste textarea "PLEASE DONT LEAVE FOOD OUTSIDE< HAND DIRECTLY TO CUSTOMER"
type textarea "PLEASE DONT LEAVE FOOD OUTSIDE< HAND DIRECTLY TO CUSTOMER"
click at [882, 240] on input "text" at bounding box center [834, 238] width 209 height 31
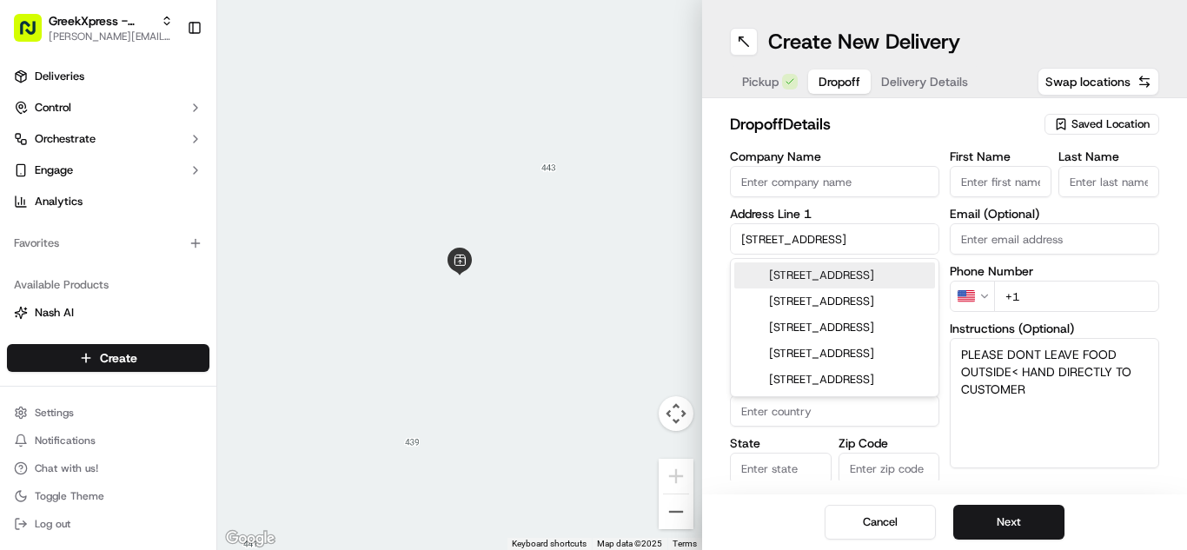
click at [895, 272] on div "3 Greenvale Lane, Syosset, NY" at bounding box center [834, 275] width 201 height 26
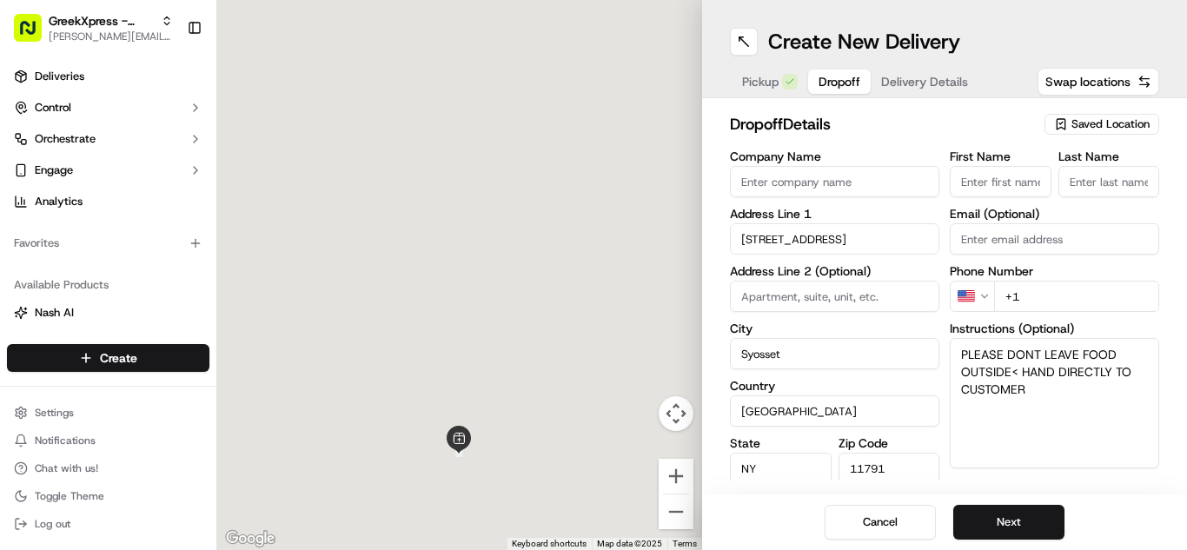
type input "3 Greenvale Ln, Syosset, NY 11791, USA"
type input "Syosset"
type input "[GEOGRAPHIC_DATA]"
type input "NY"
type input "11791"
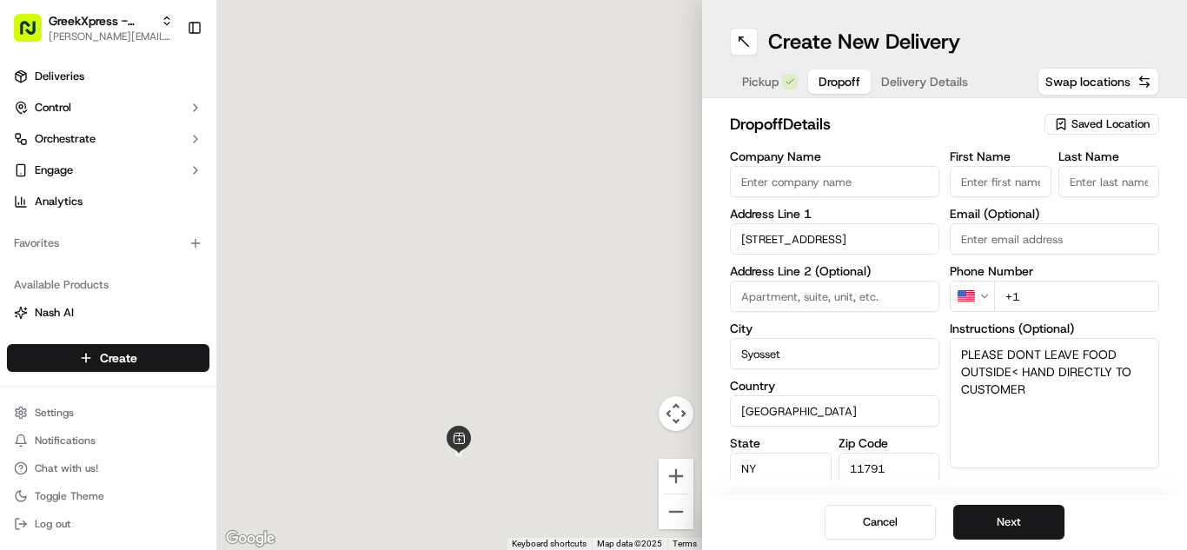
type input "3 Greenvale Lane"
click at [1028, 170] on input "First Name" at bounding box center [1001, 181] width 102 height 31
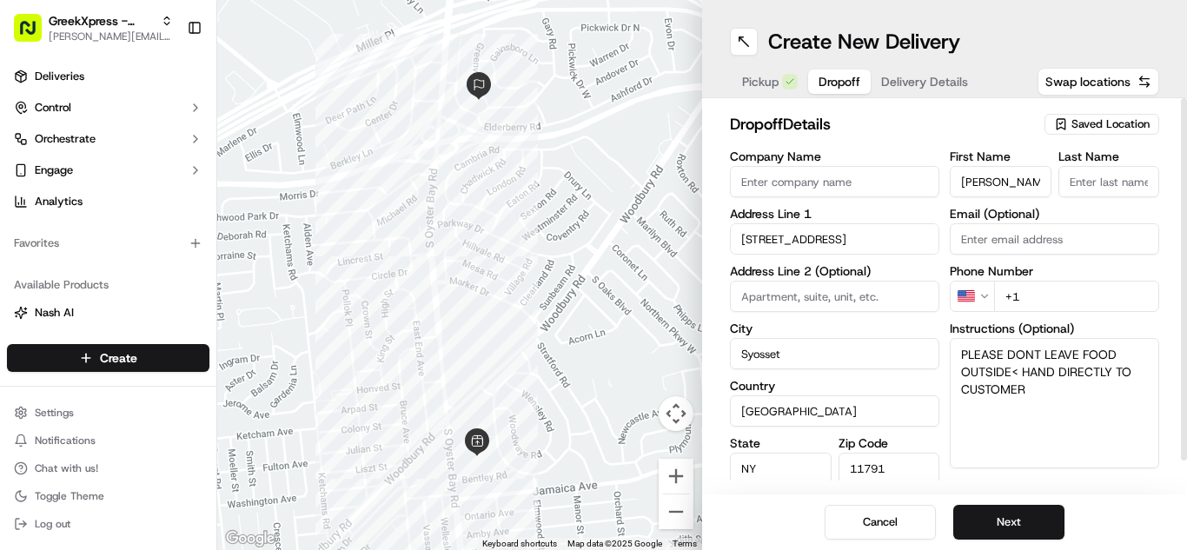
type input "Lisa"
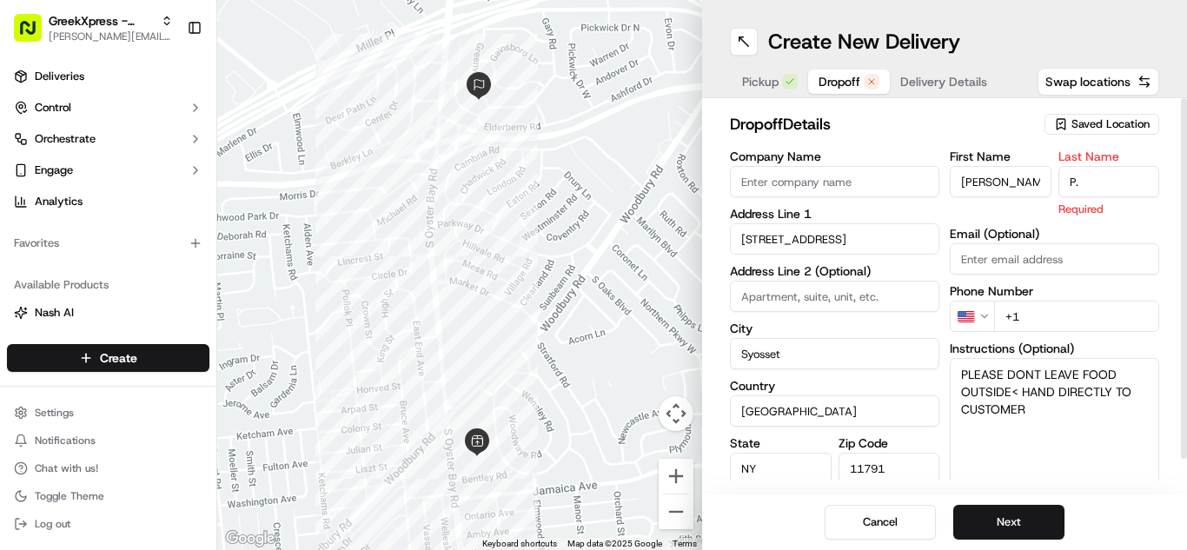
type input "P."
click at [1025, 108] on div "dropoff Details Saved Location Company Name Address Line 1 3 Greenvale Lane Add…" at bounding box center [944, 296] width 485 height 396
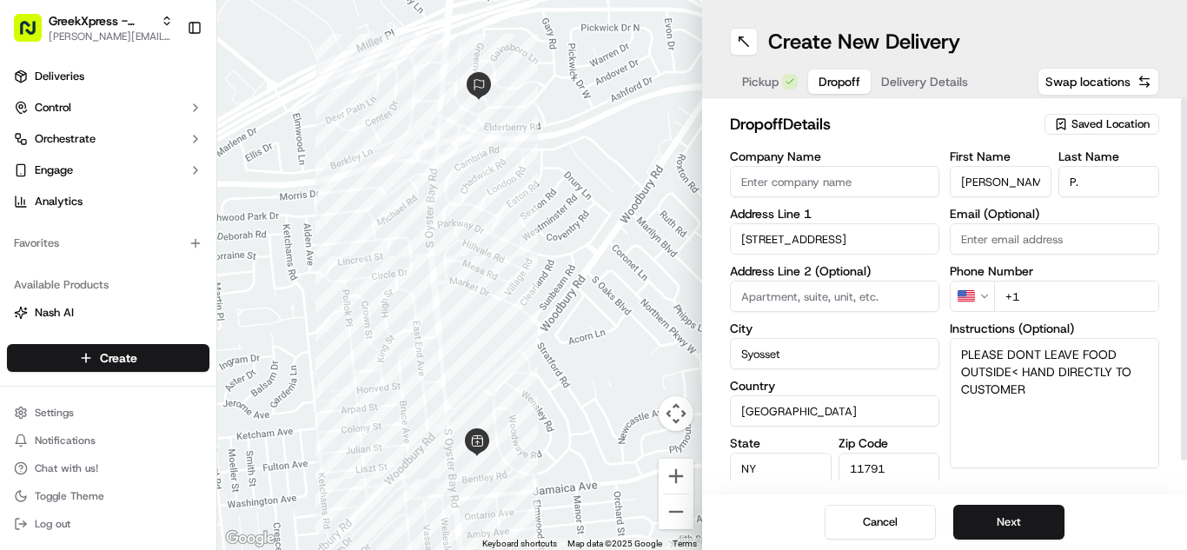
click at [1122, 282] on input "+1" at bounding box center [1076, 296] width 165 height 31
type input "+1 516 244 2921"
click at [1123, 541] on div "Cancel Next" at bounding box center [944, 522] width 485 height 56
click at [1017, 518] on button "Next" at bounding box center [1008, 522] width 111 height 35
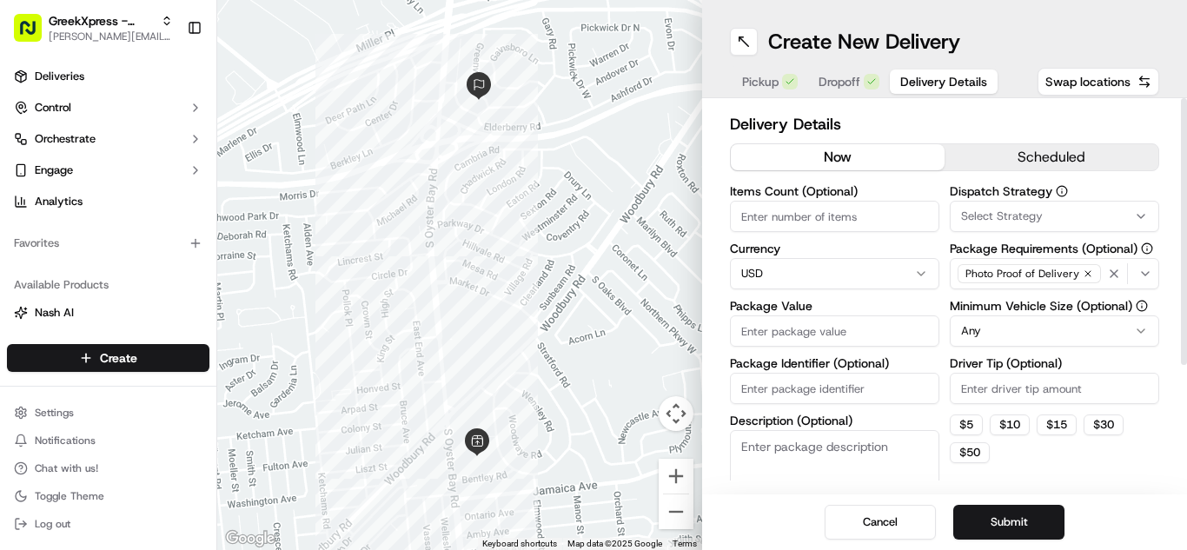
click at [938, 327] on input "Package Value" at bounding box center [834, 330] width 209 height 31
type input "21.95"
click at [1036, 320] on html "GreekXpress - Plainview alex@greekxpress.com Toggle Sidebar Deliveries Control …" at bounding box center [593, 275] width 1187 height 550
click at [1043, 397] on input "Driver Tip (Optional)" at bounding box center [1054, 388] width 209 height 31
type input "2.38"
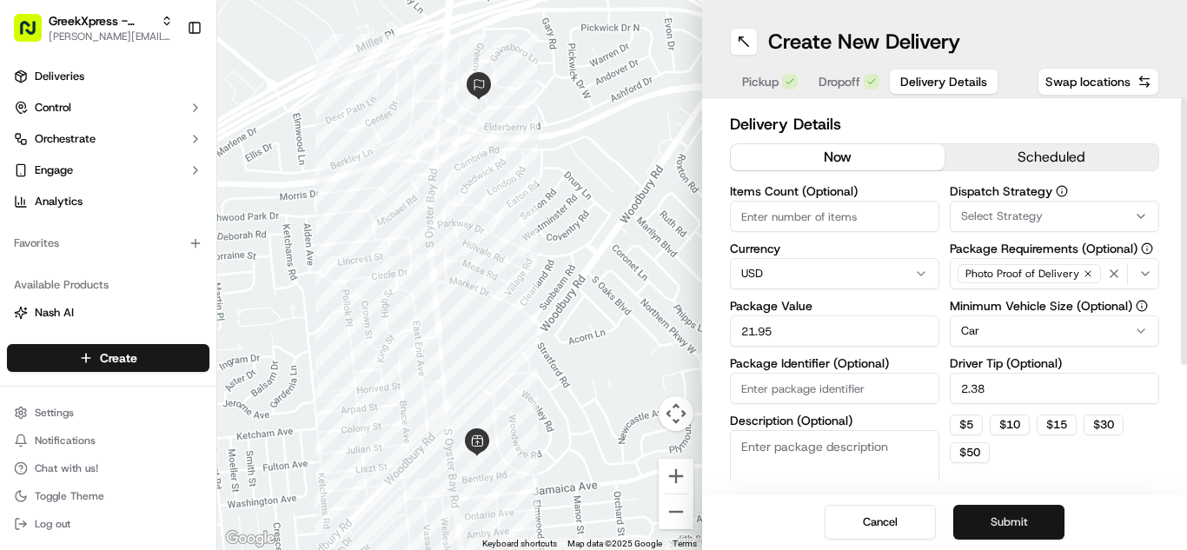
click at [985, 506] on button "Submit" at bounding box center [1008, 522] width 111 height 35
click at [1023, 516] on div "Cancel Submit" at bounding box center [944, 522] width 485 height 56
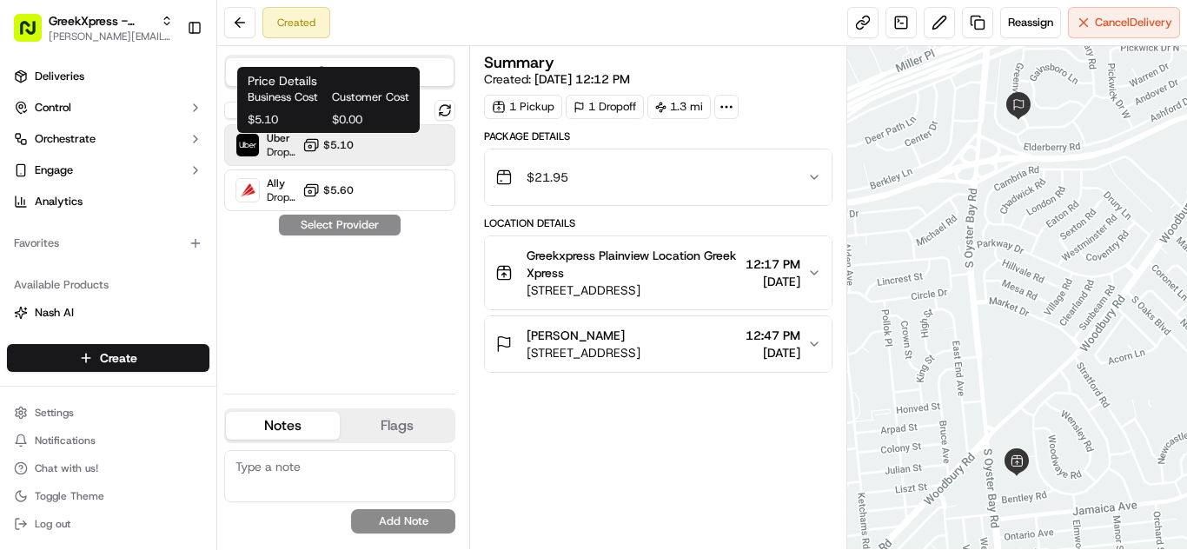
click at [341, 153] on button "$5.10" at bounding box center [327, 144] width 51 height 17
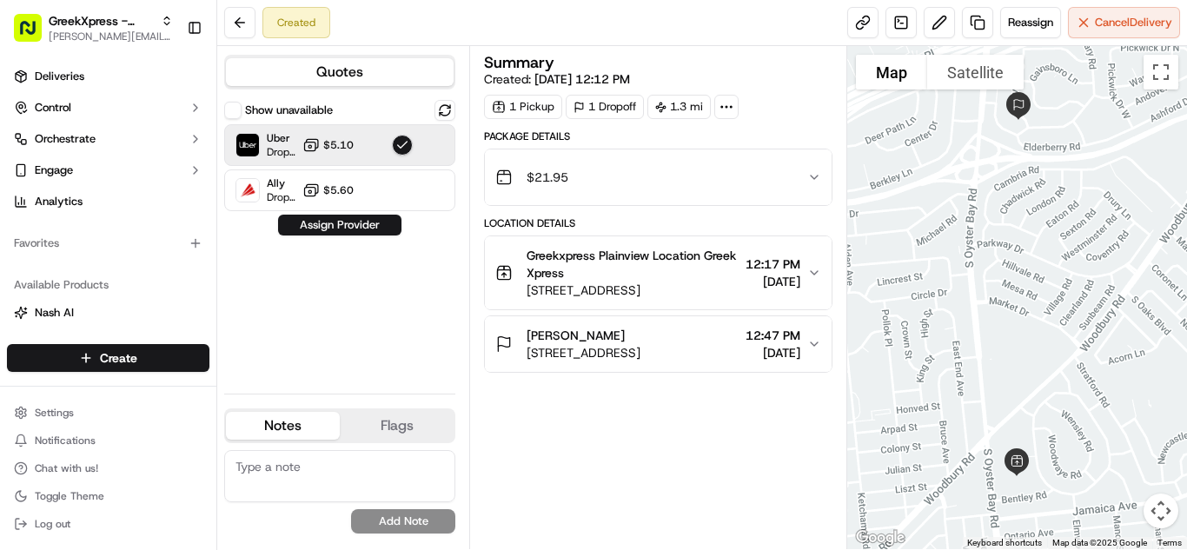
click at [338, 230] on button "Assign Provider" at bounding box center [339, 225] width 123 height 21
